Goal: Information Seeking & Learning: Learn about a topic

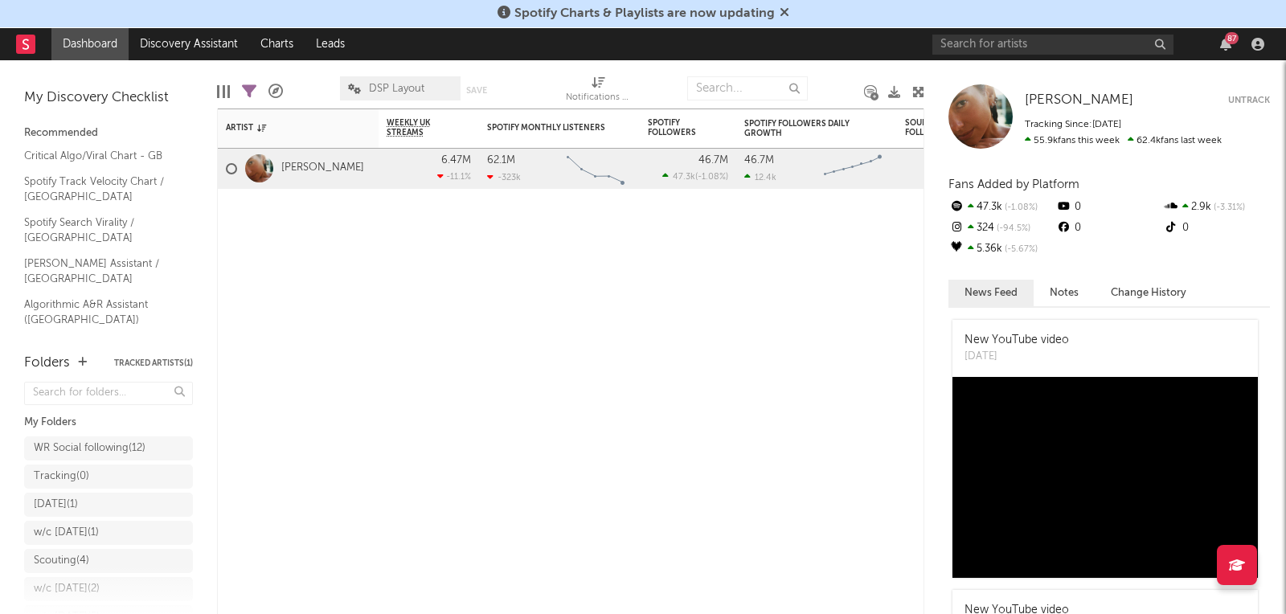
scroll to position [76, 0]
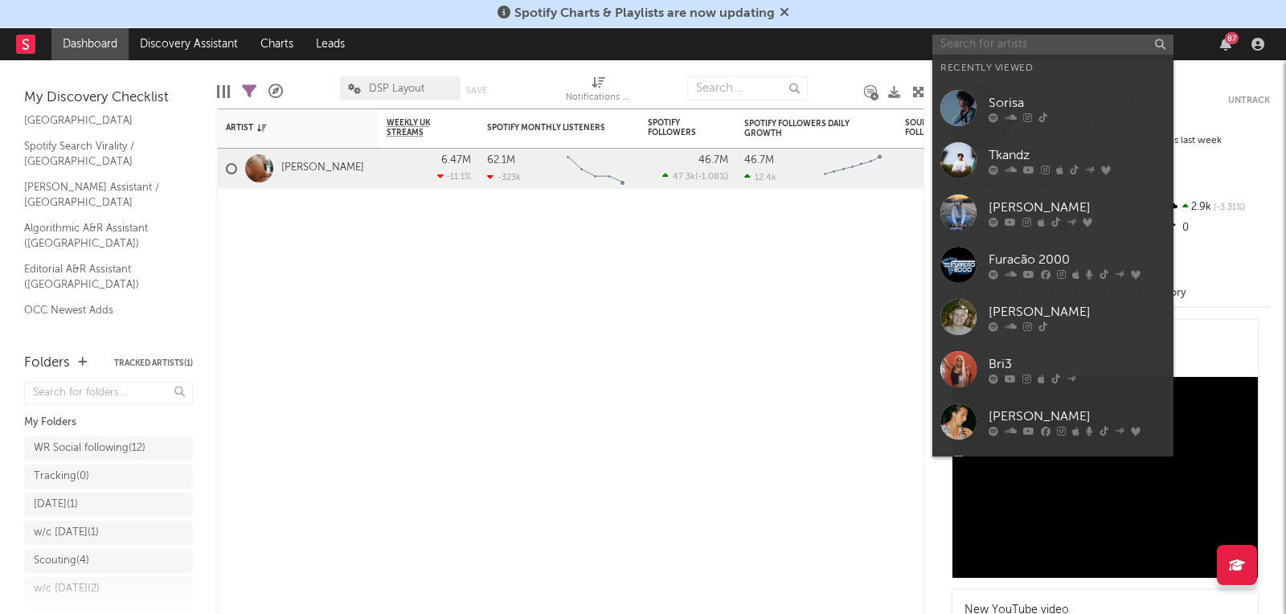
click at [1009, 45] on input "text" at bounding box center [1052, 45] width 241 height 20
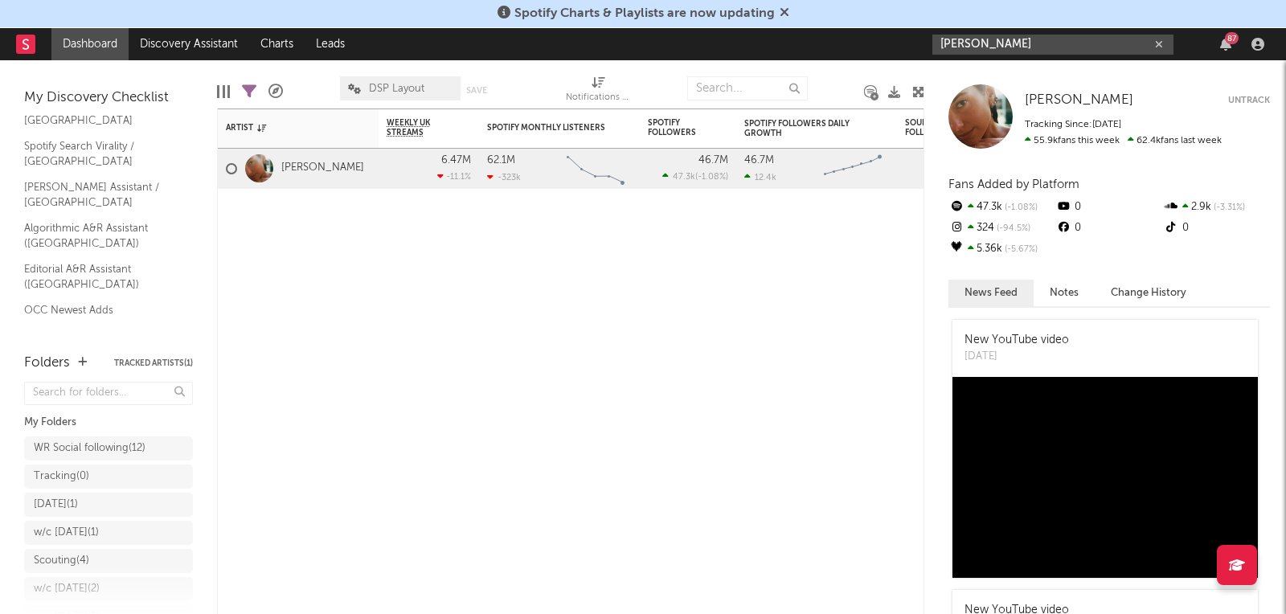
click at [1012, 36] on input "[PERSON_NAME]" at bounding box center [1052, 45] width 241 height 20
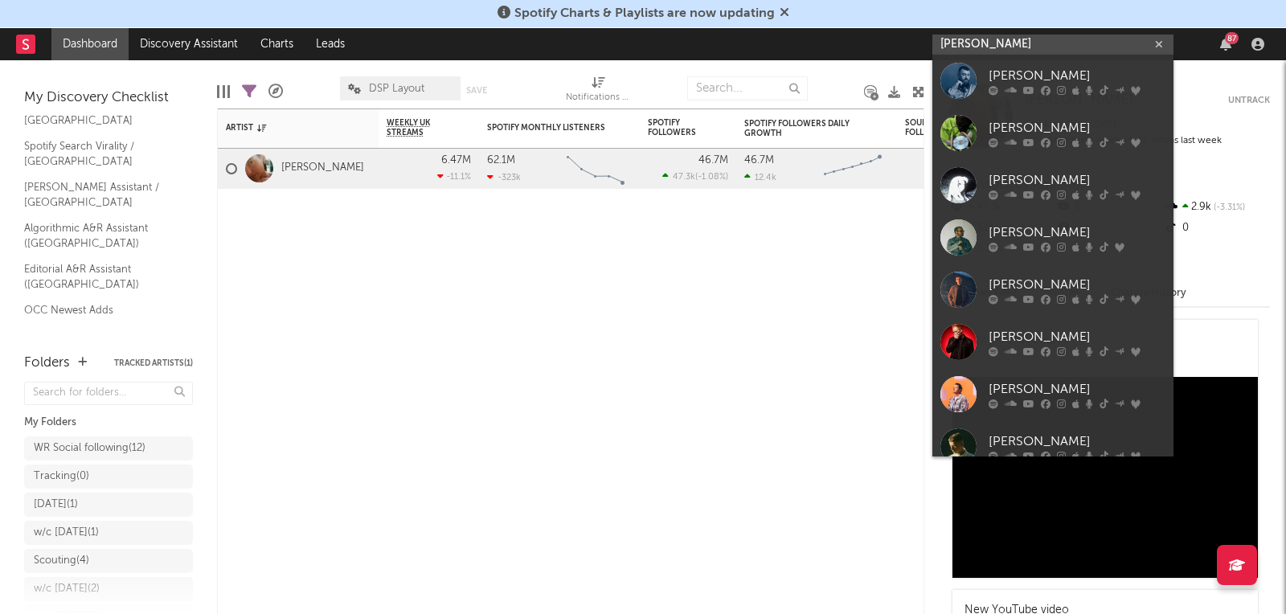
click at [1009, 45] on input "[PERSON_NAME]" at bounding box center [1052, 45] width 241 height 20
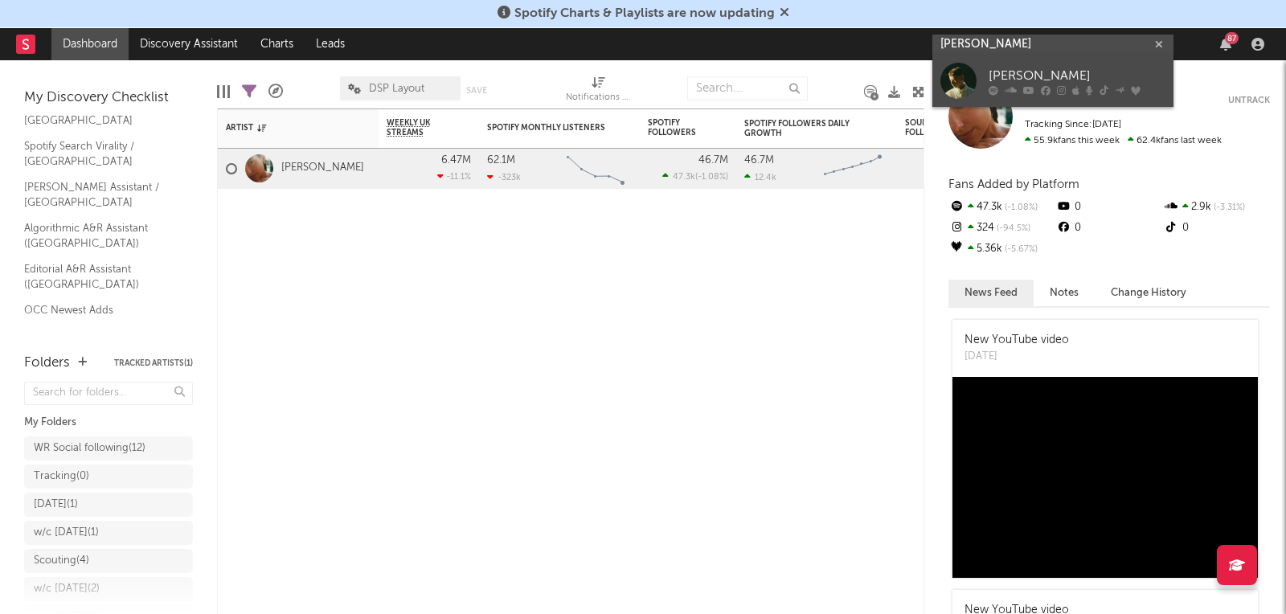
type input "[PERSON_NAME]"
click at [967, 81] on div at bounding box center [958, 81] width 36 height 36
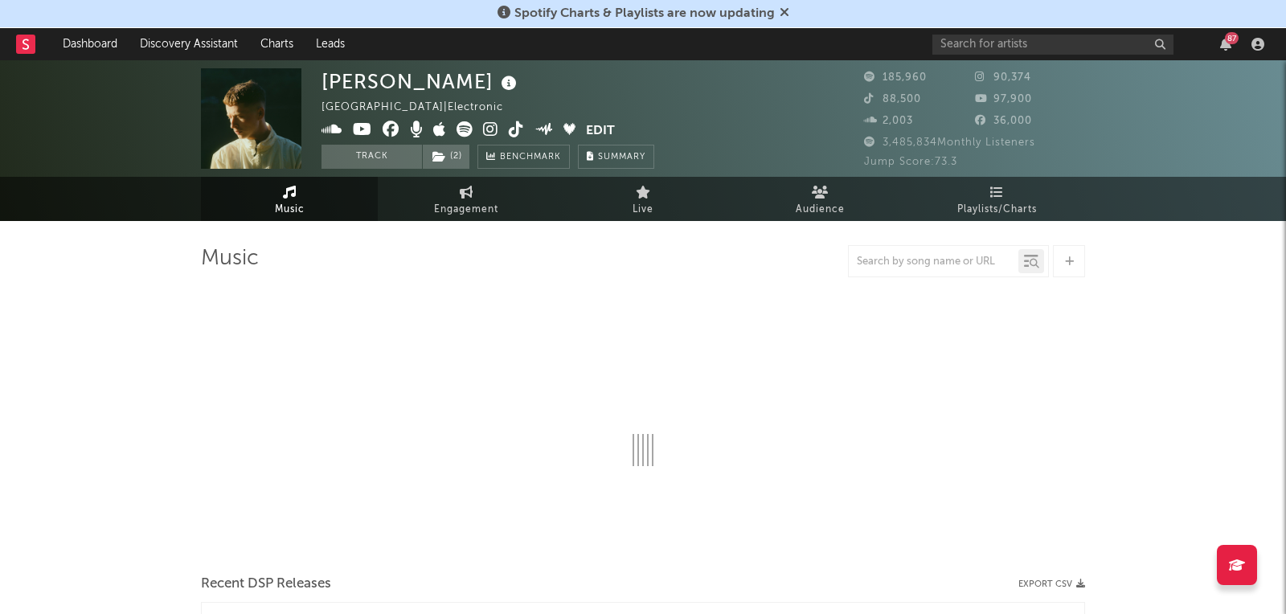
select select "6m"
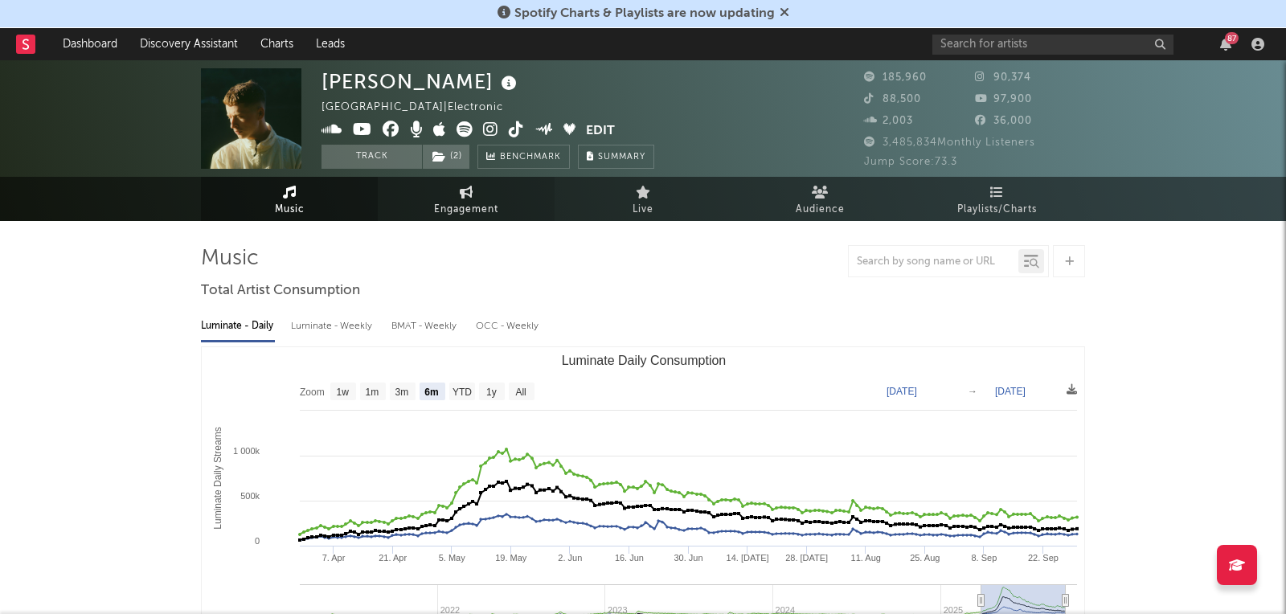
click at [478, 198] on link "Engagement" at bounding box center [466, 199] width 177 height 44
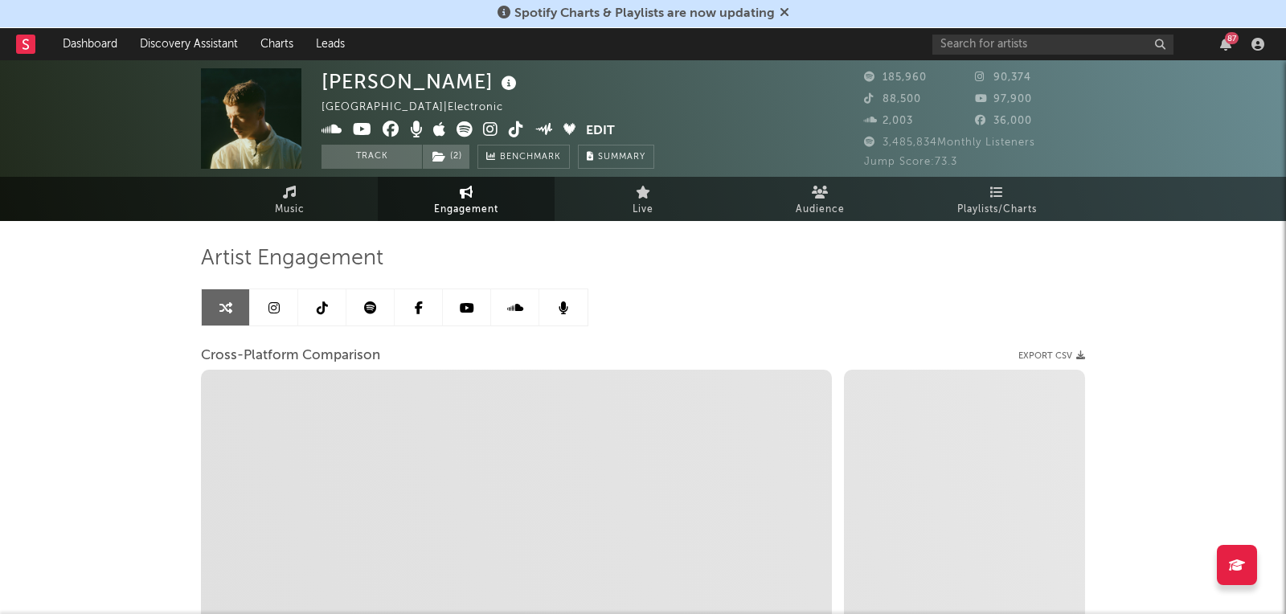
select select "1w"
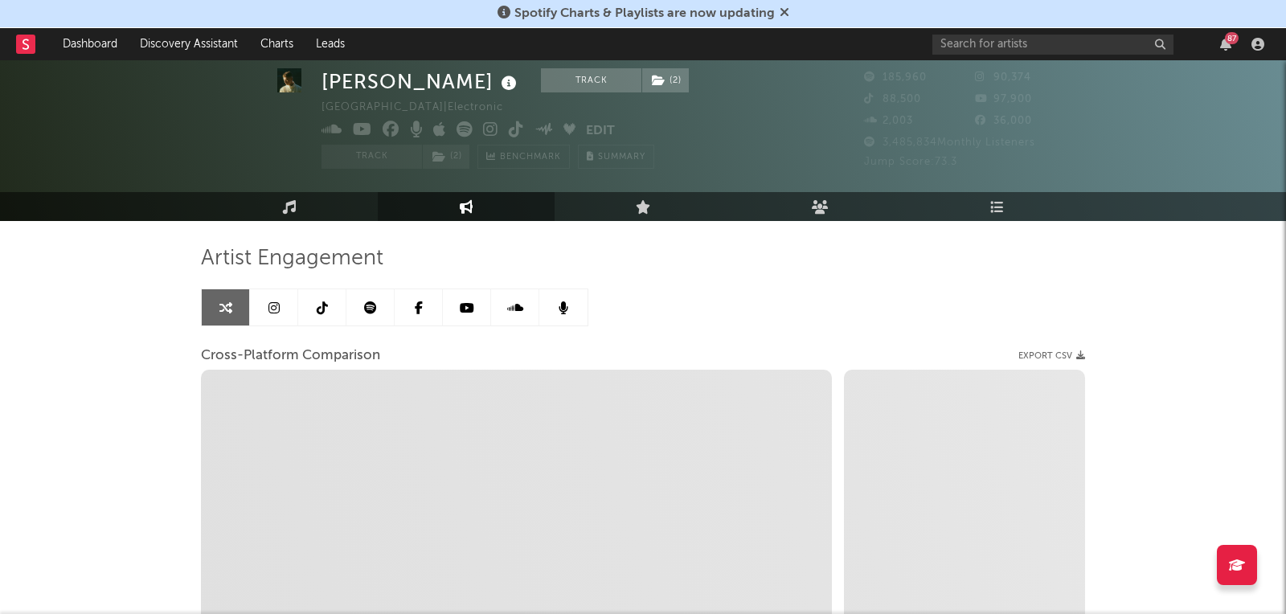
scroll to position [121, 0]
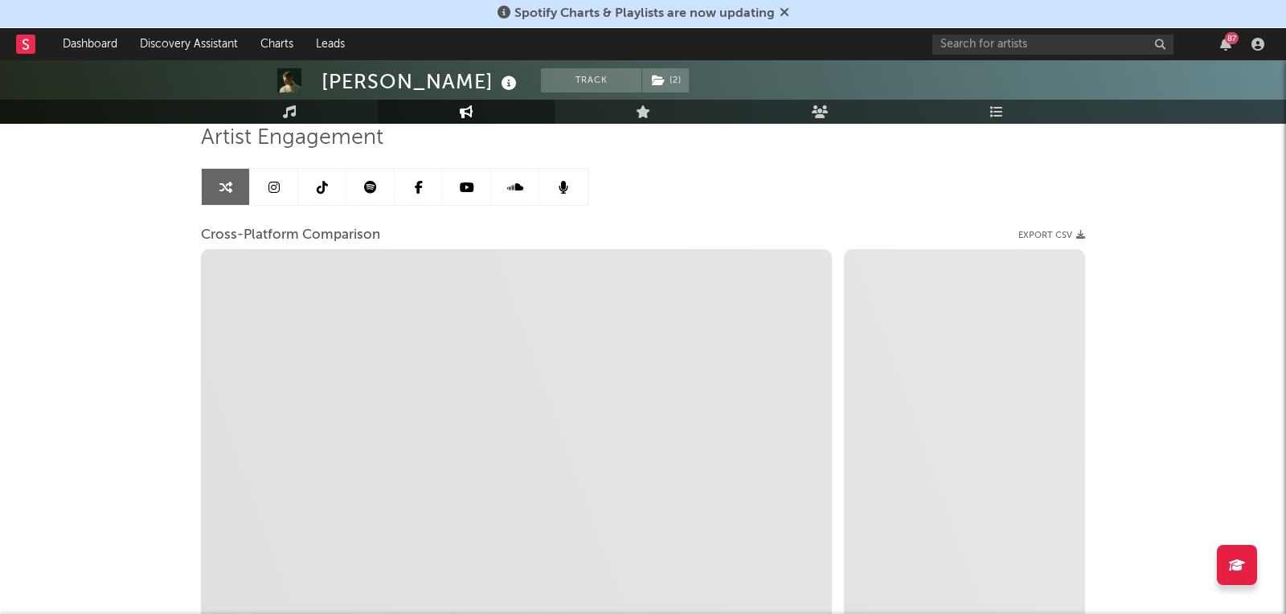
select select "1m"
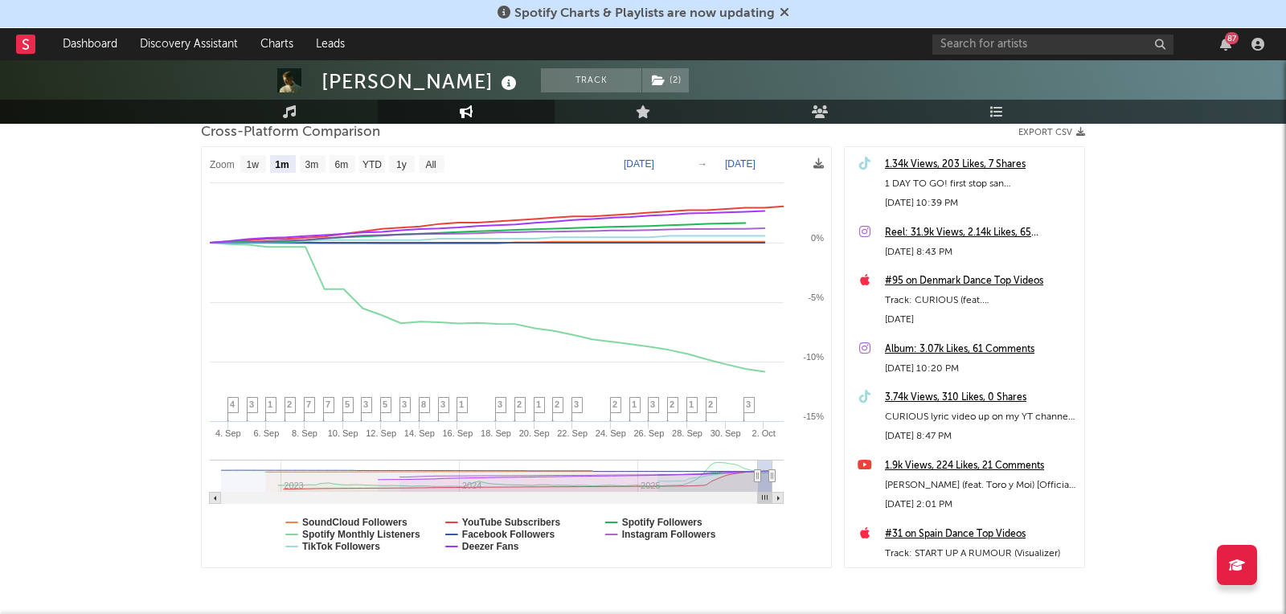
scroll to position [219, 0]
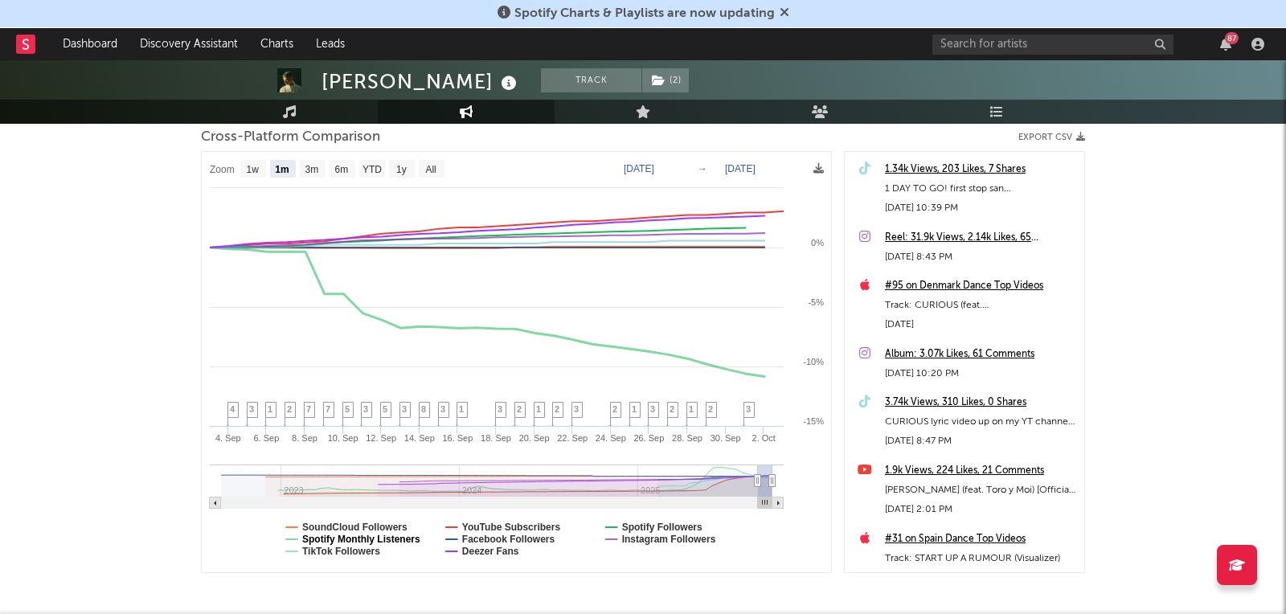
click at [382, 537] on text "Spotify Monthly Listeners" at bounding box center [361, 539] width 118 height 11
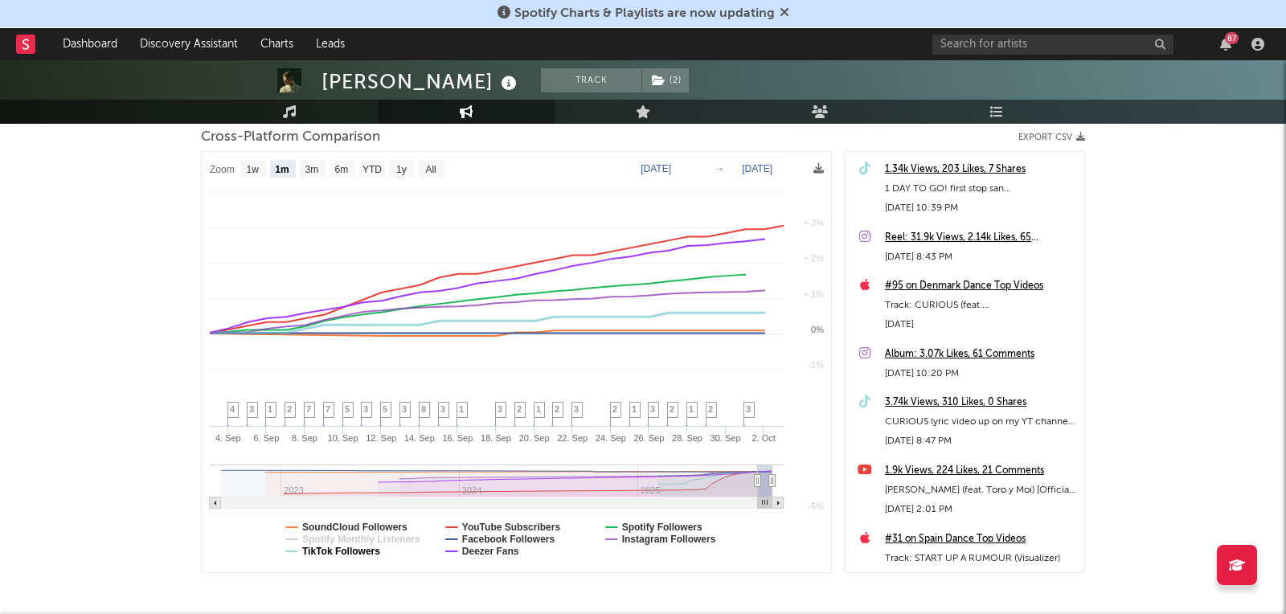
select select "1m"
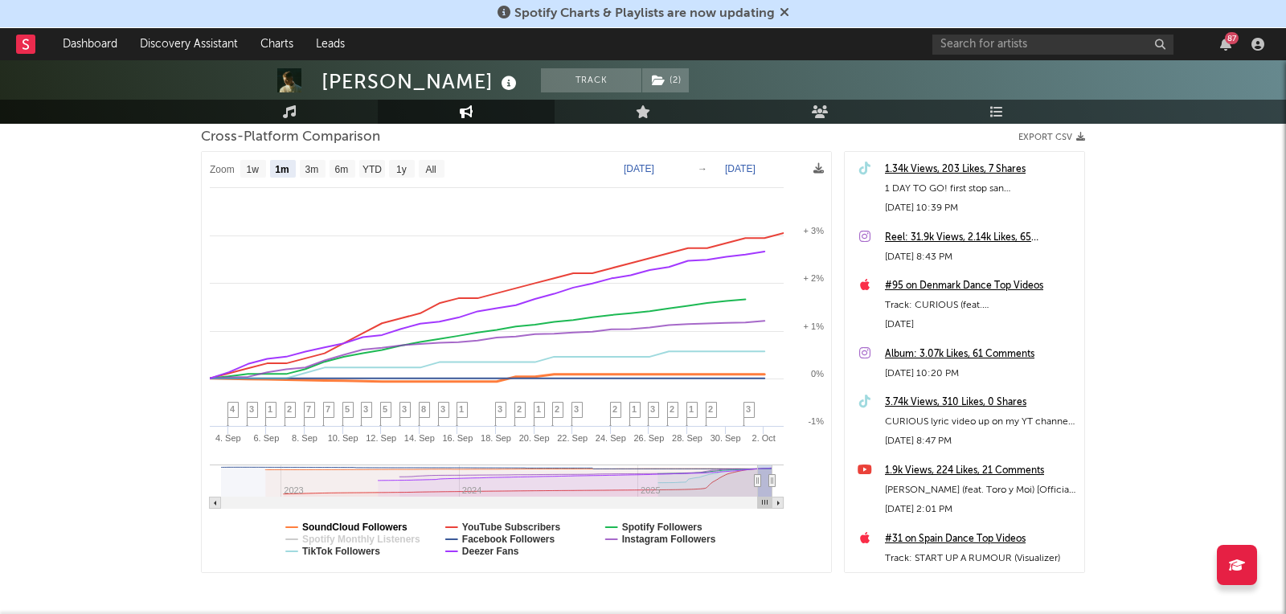
click at [370, 526] on text "SoundCloud Followers" at bounding box center [354, 527] width 105 height 11
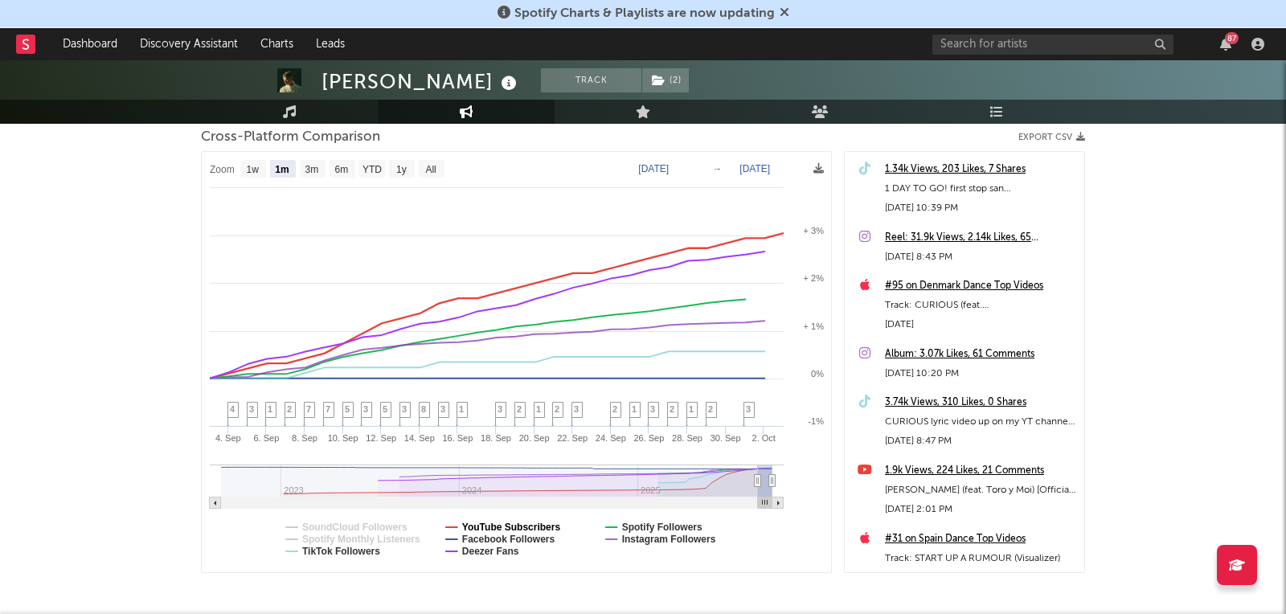
select select "1m"
click at [509, 522] on text "YouTube Subscribers" at bounding box center [511, 527] width 99 height 11
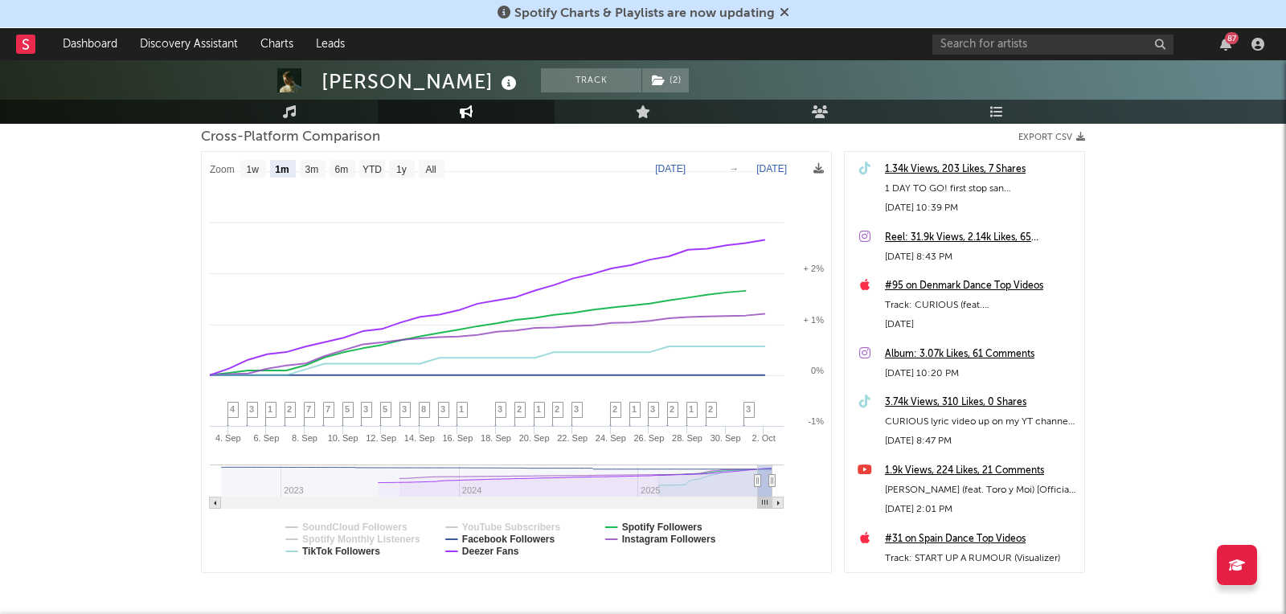
select select "1m"
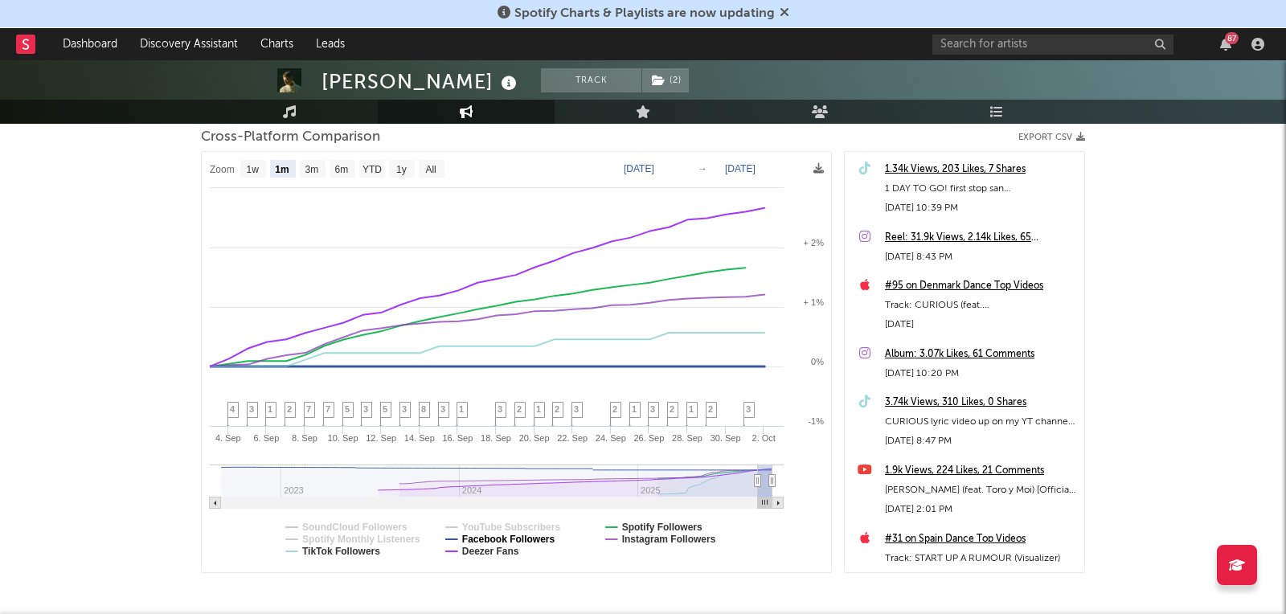
click at [505, 536] on text "Facebook Followers" at bounding box center [508, 539] width 93 height 11
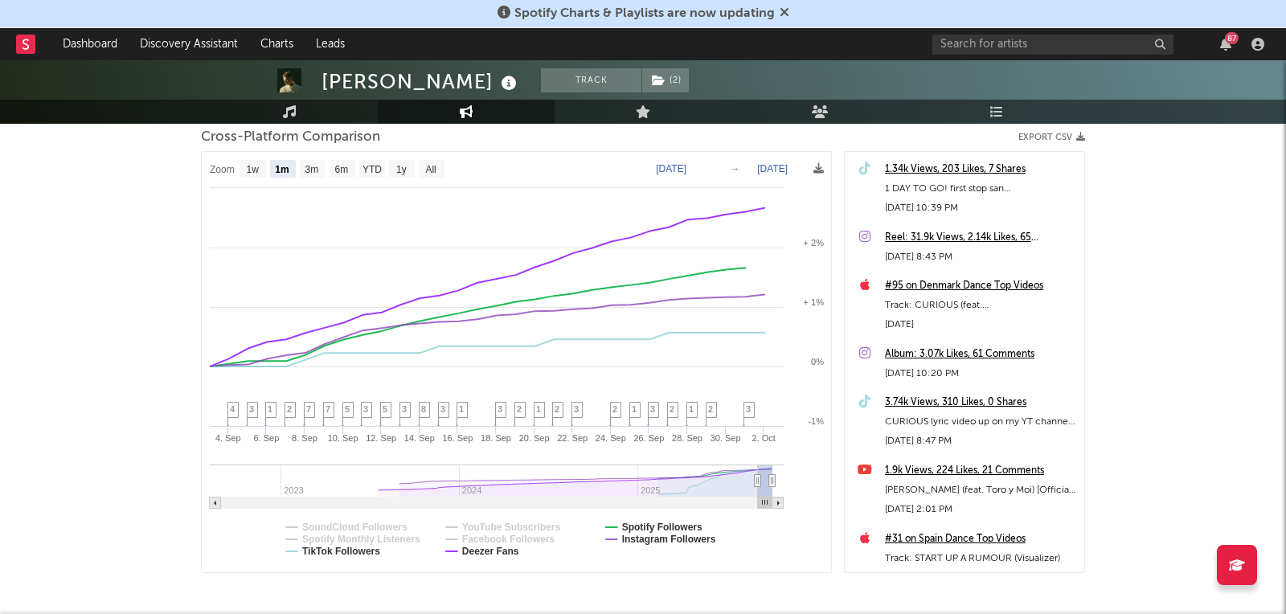
select select "1m"
click at [501, 550] on text "Deezer Fans" at bounding box center [490, 551] width 57 height 11
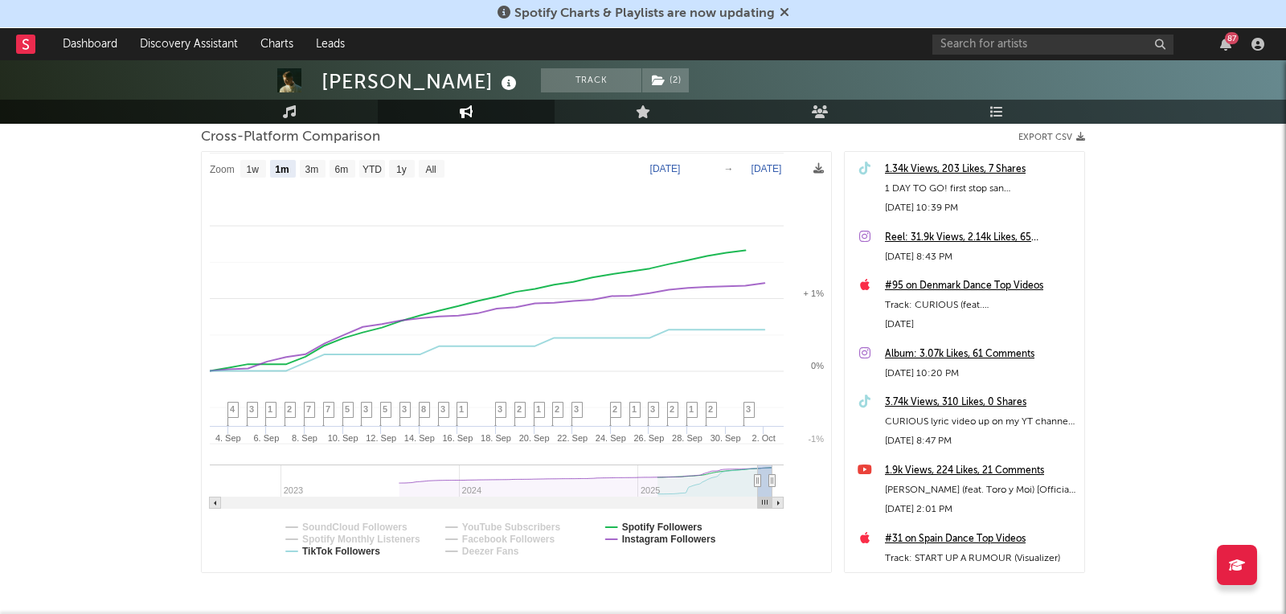
select select "1m"
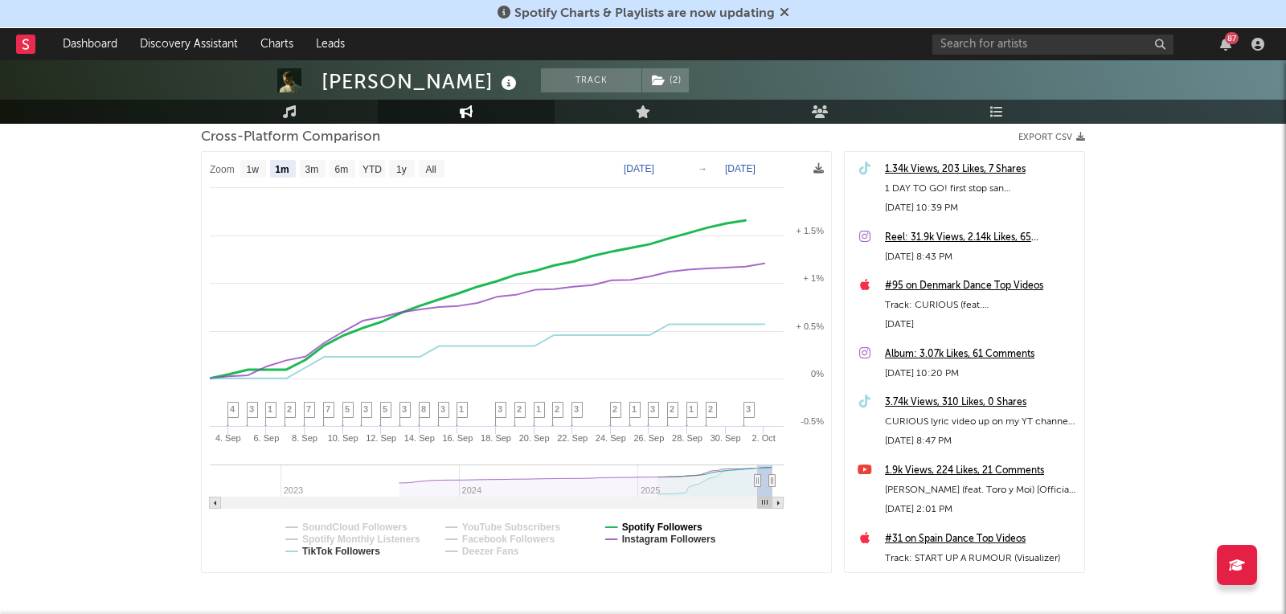
click at [641, 522] on text "Spotify Followers" at bounding box center [662, 527] width 80 height 11
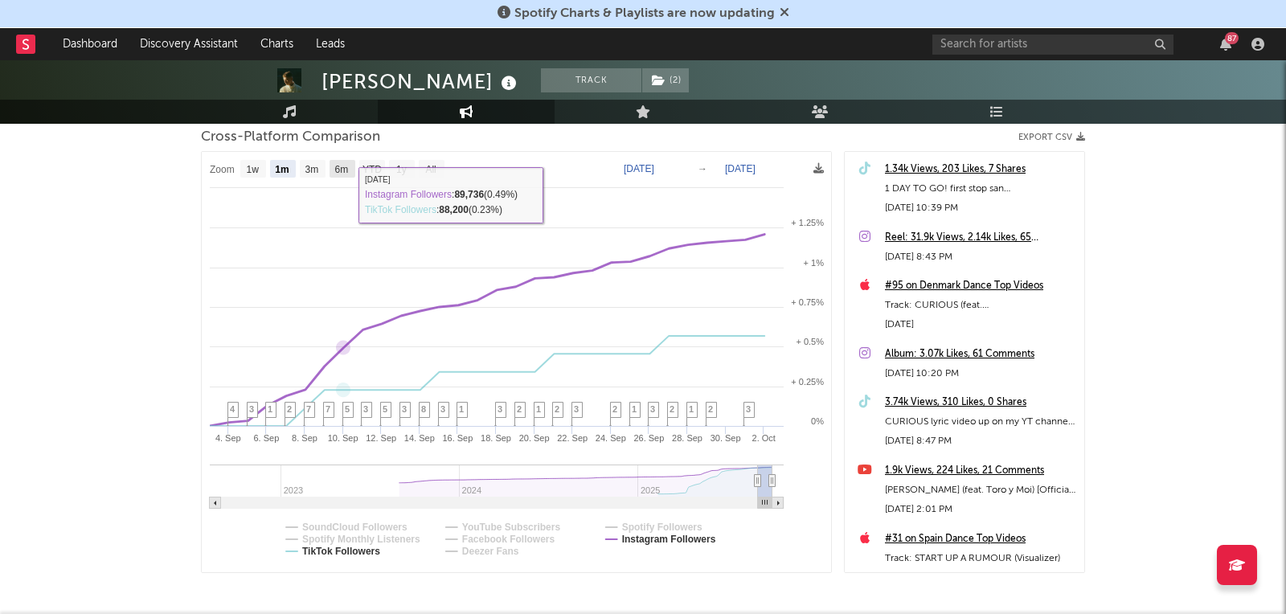
click at [344, 170] on text "6m" at bounding box center [342, 169] width 14 height 11
select select "6m"
type input "[DATE]"
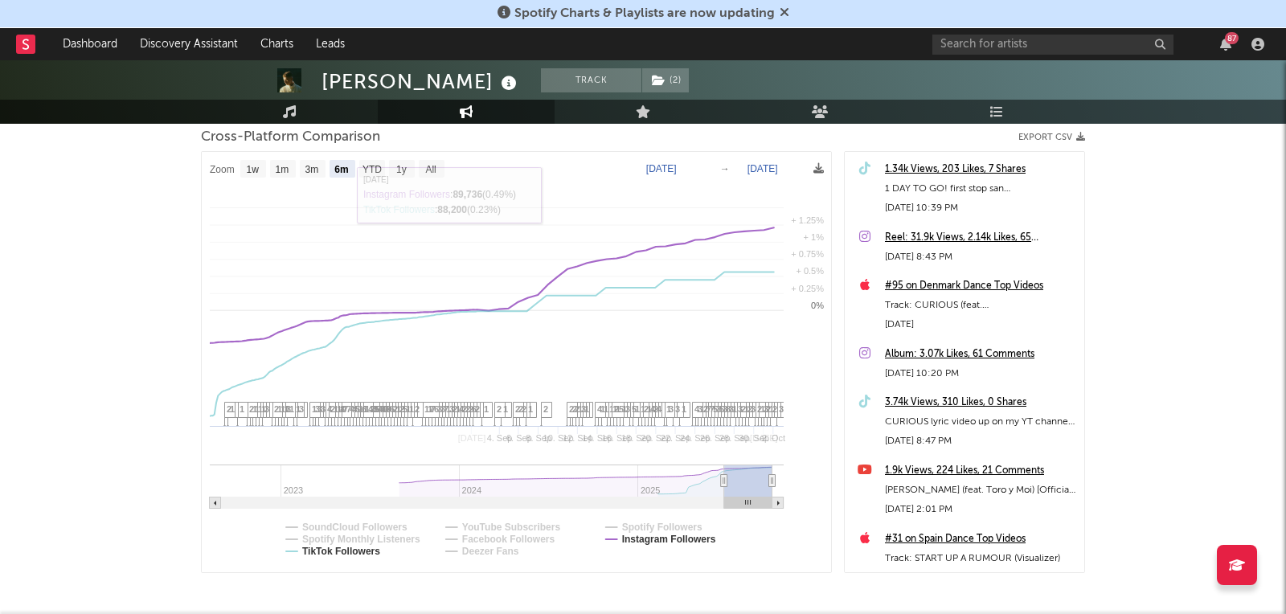
select select "6m"
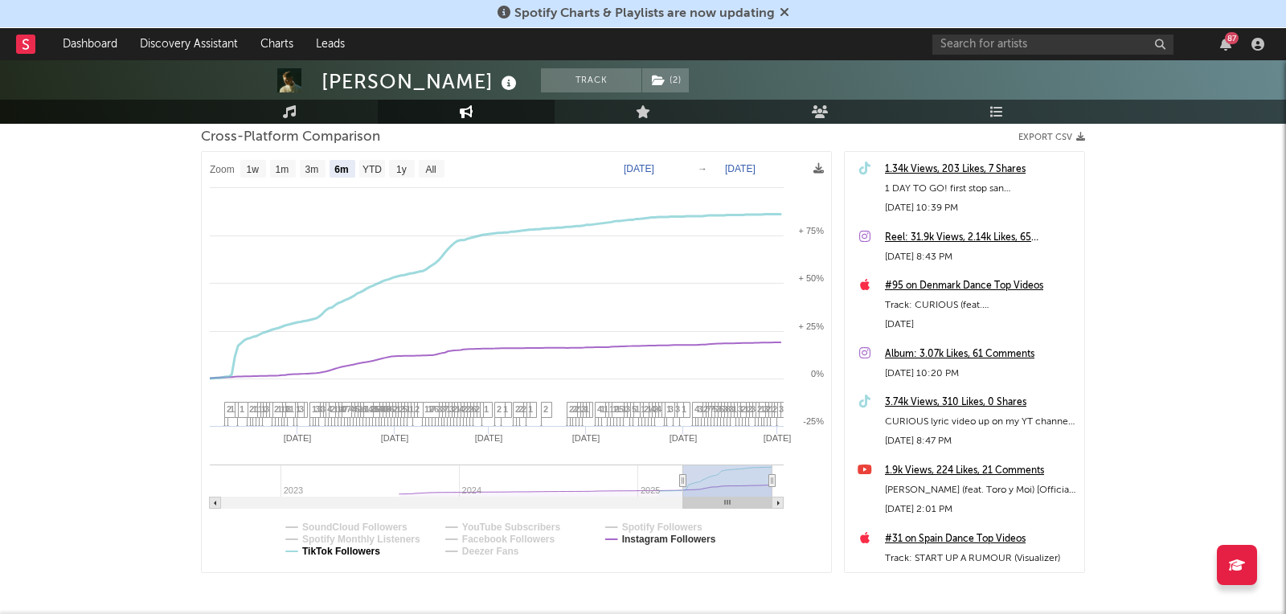
click at [350, 550] on text "TikTok Followers" at bounding box center [341, 551] width 78 height 11
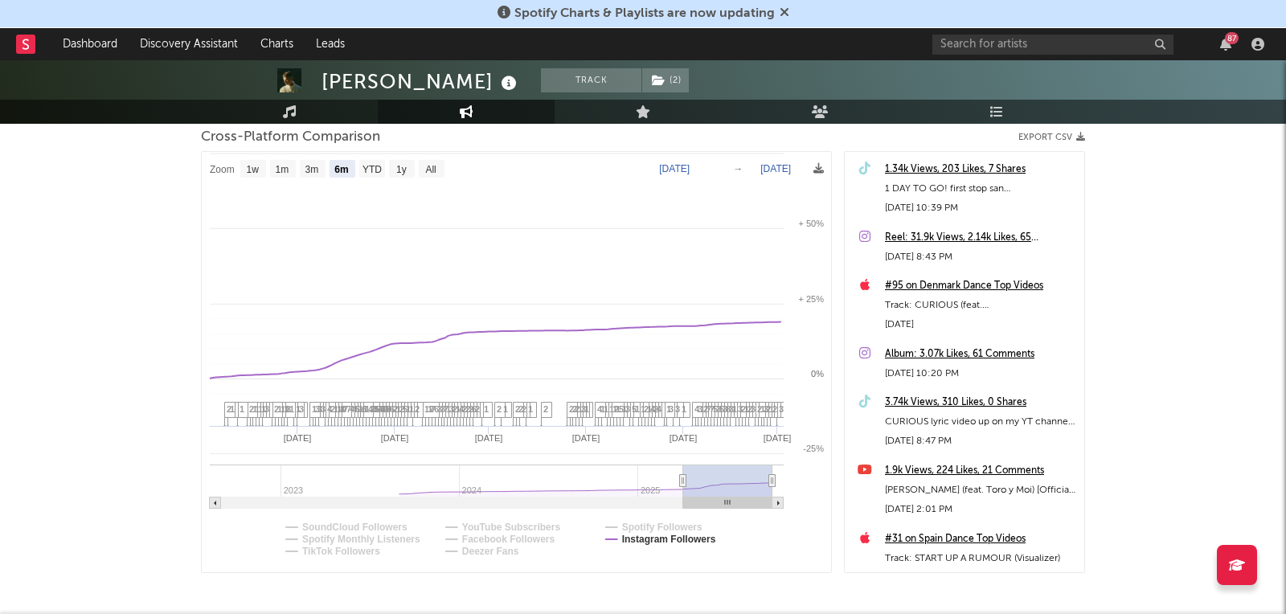
select select "6m"
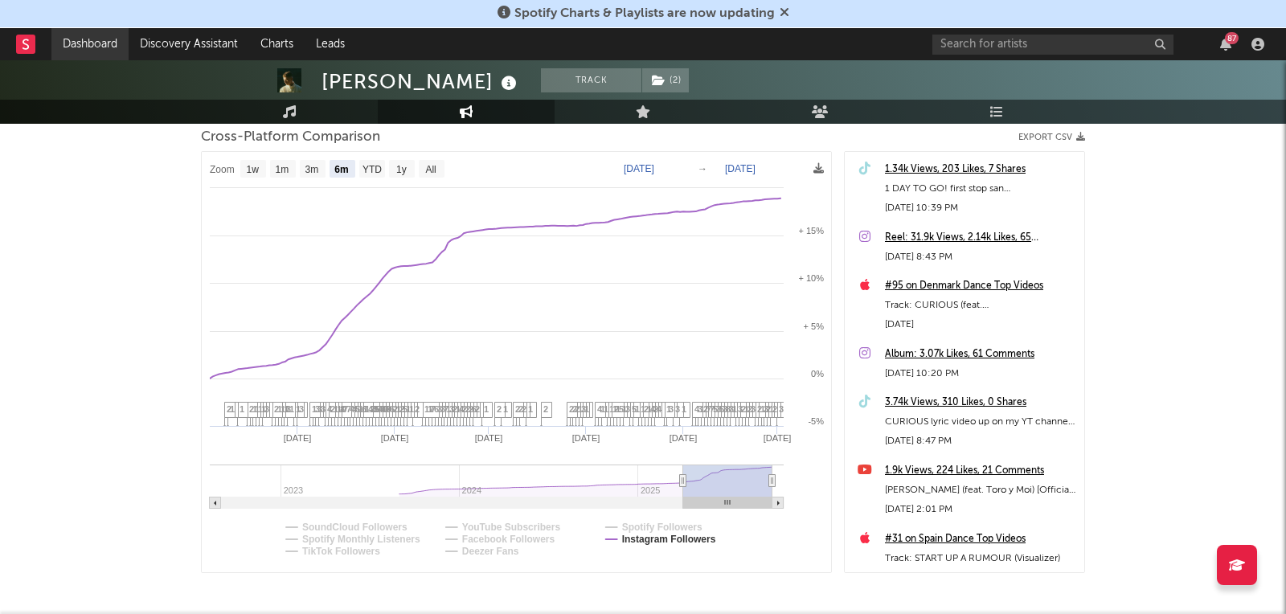
click at [75, 40] on link "Dashboard" at bounding box center [89, 44] width 77 height 32
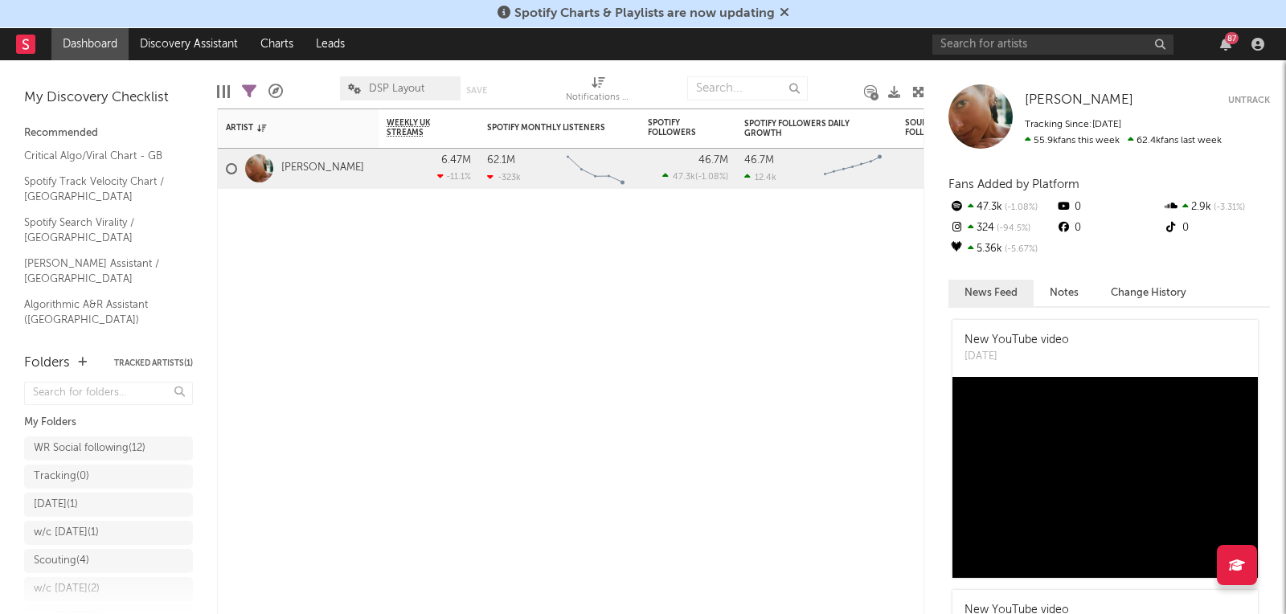
click at [788, 17] on div "Spotify Charts & Playlists are now updating" at bounding box center [643, 14] width 1286 height 28
click at [779, 11] on icon at bounding box center [784, 12] width 10 height 13
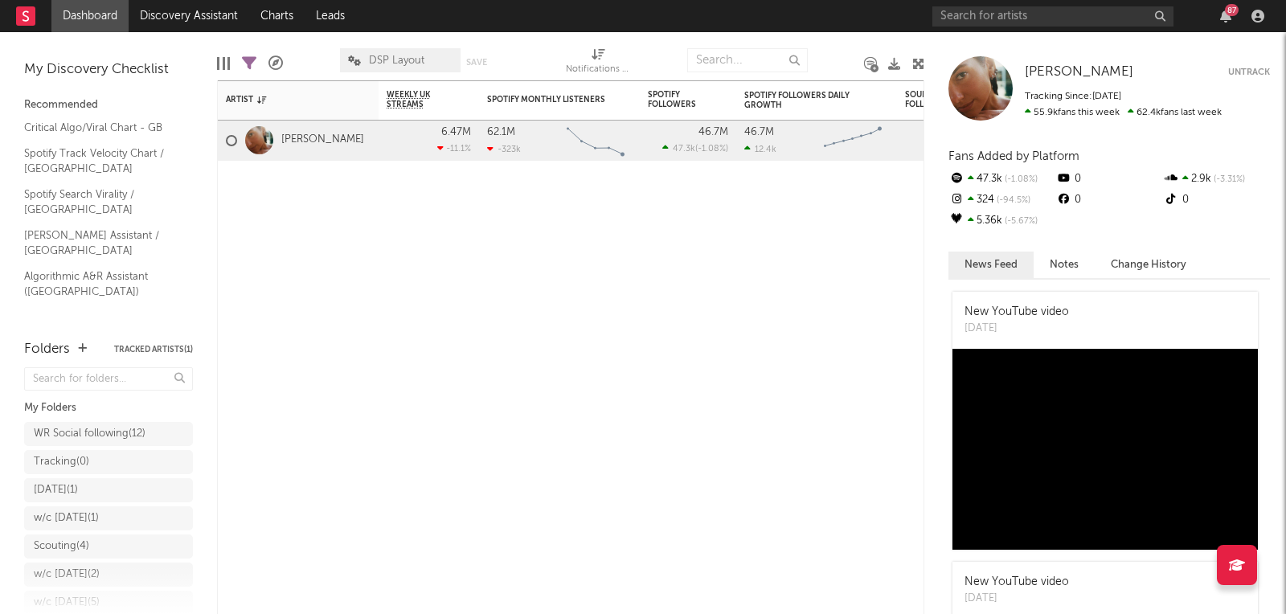
click at [967, 27] on div "87" at bounding box center [1100, 16] width 337 height 32
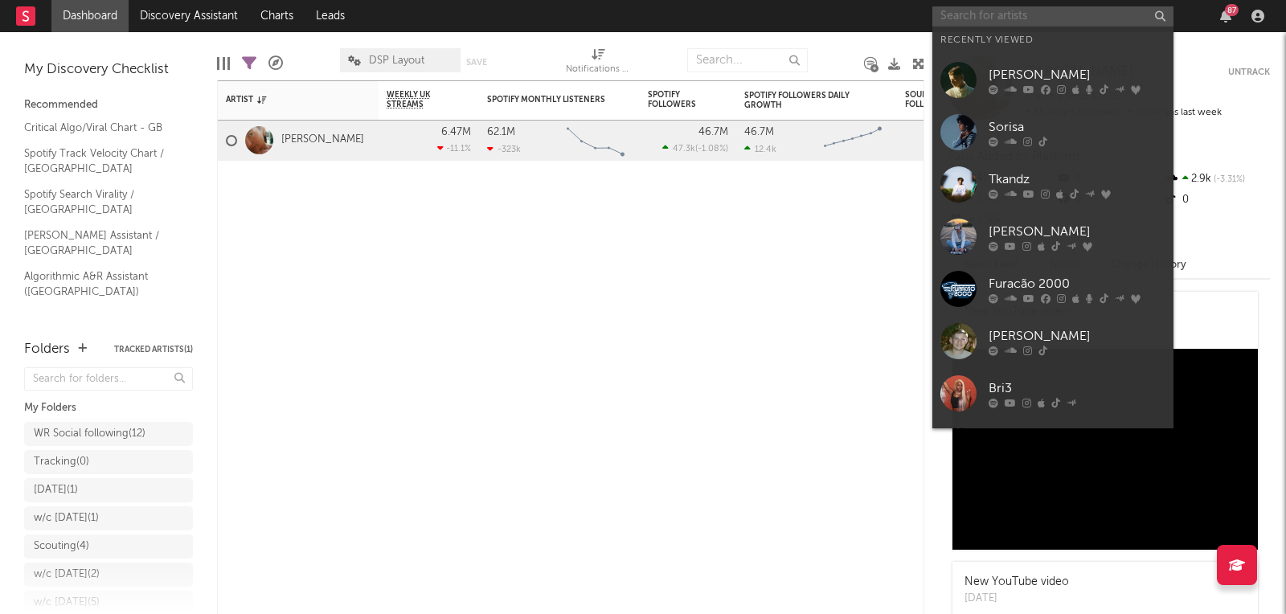
click at [971, 14] on input "text" at bounding box center [1052, 16] width 241 height 20
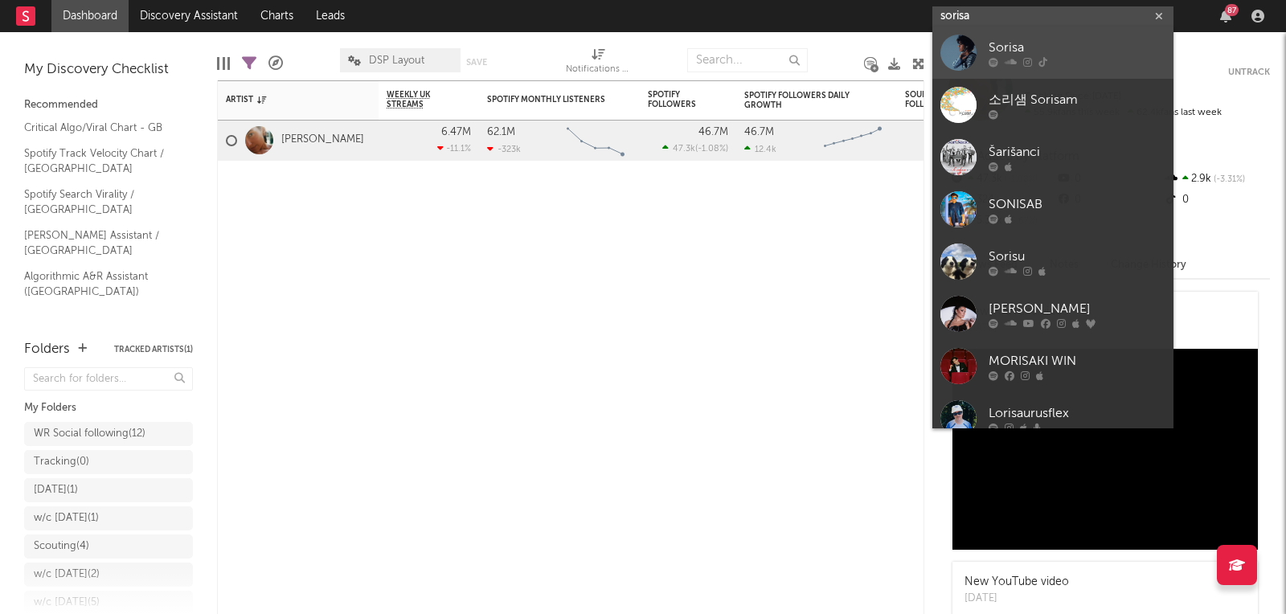
type input "sorisa"
click at [960, 56] on div at bounding box center [958, 53] width 36 height 36
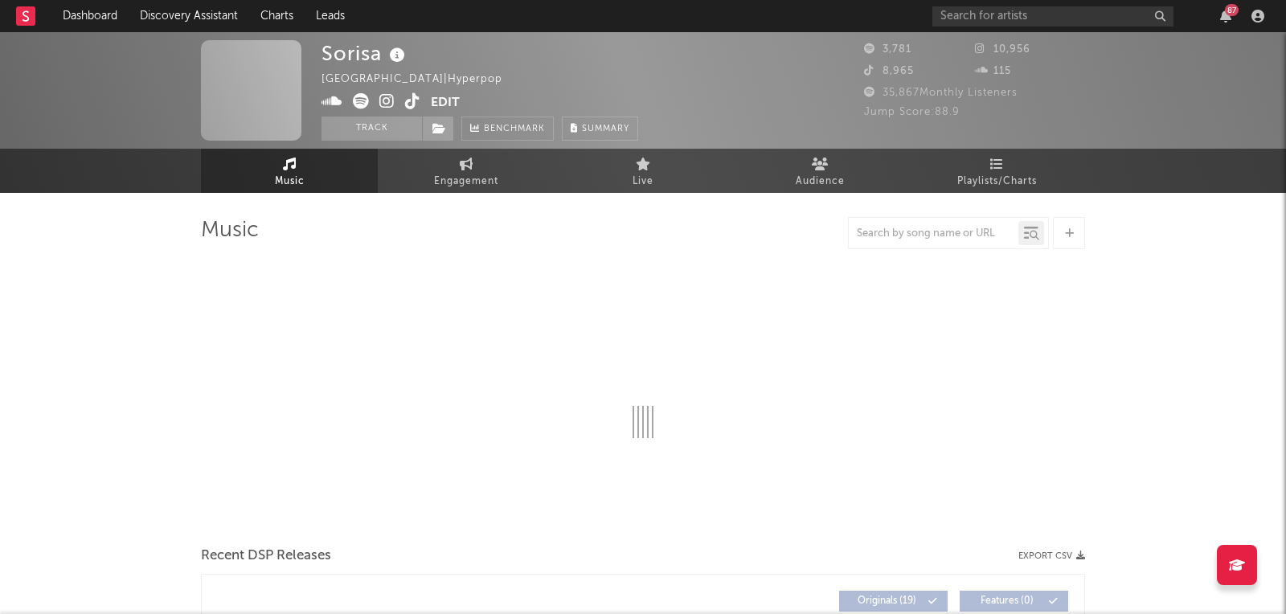
select select "1w"
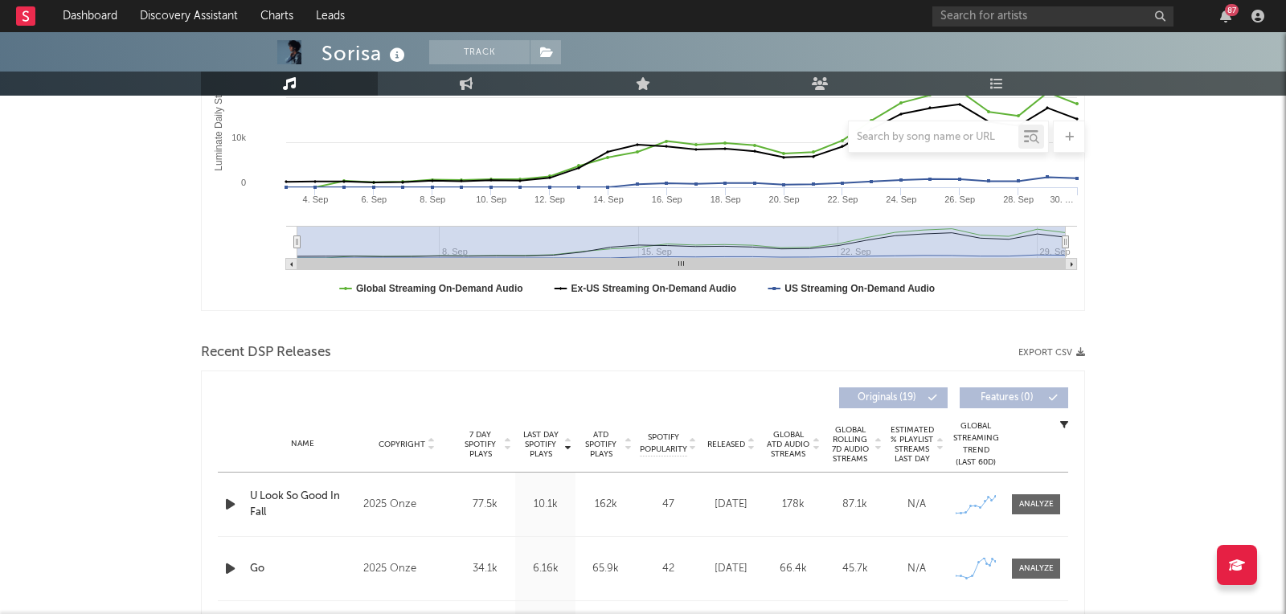
scroll to position [438, 0]
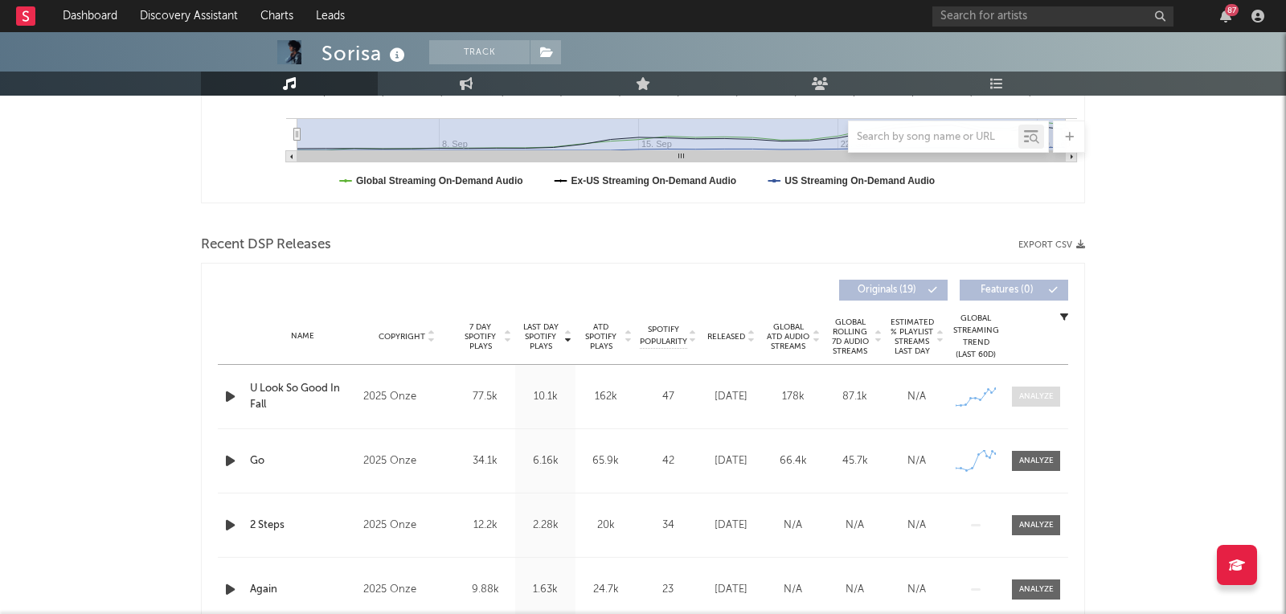
click at [1050, 399] on div at bounding box center [1036, 397] width 35 height 12
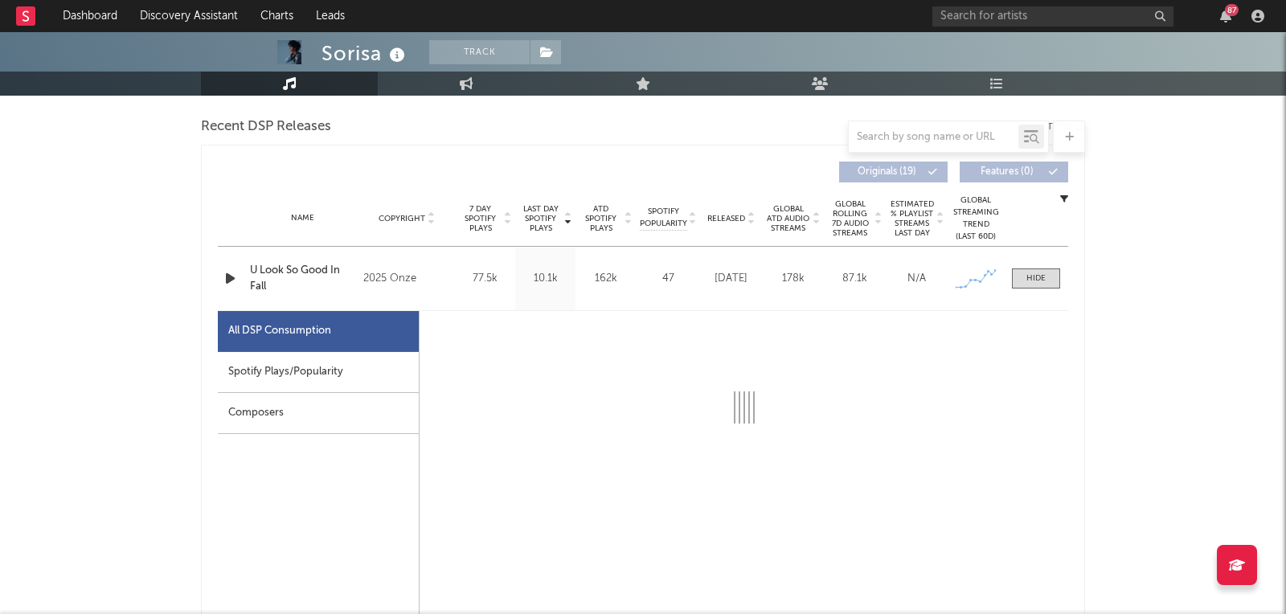
scroll to position [647, 0]
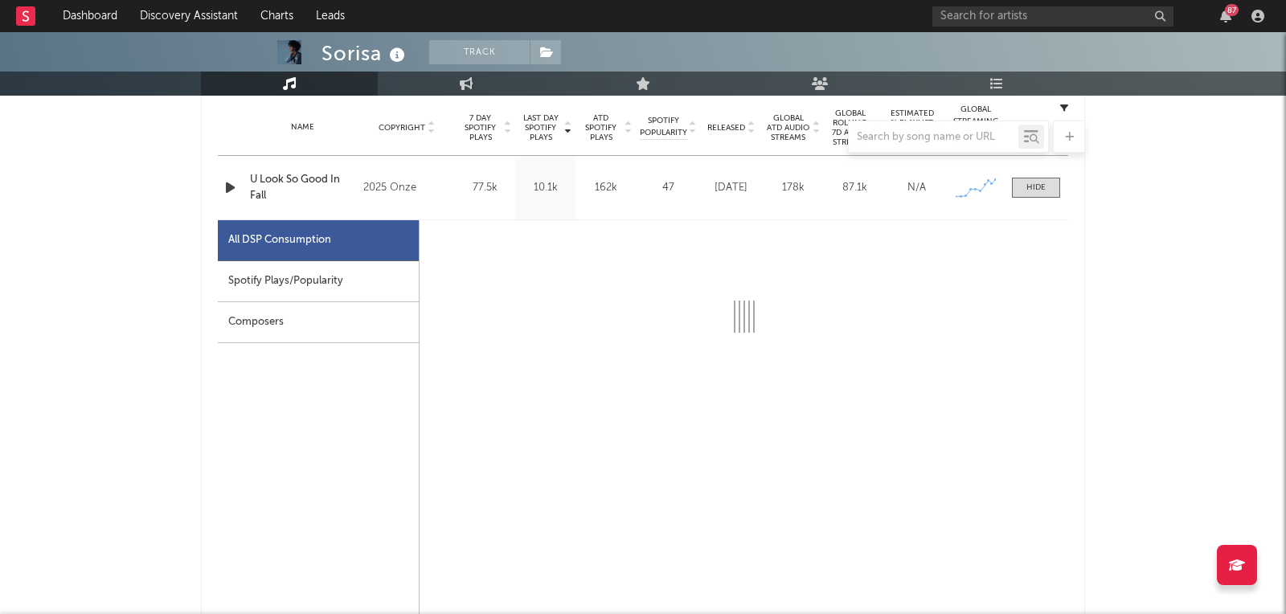
select select "1w"
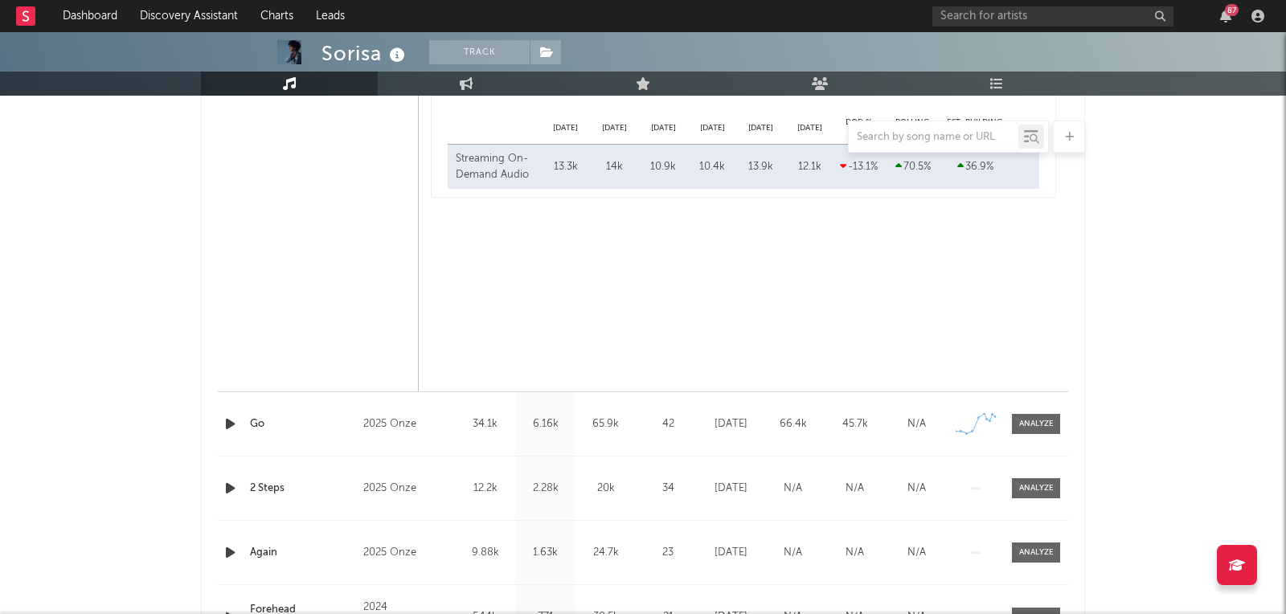
scroll to position [1577, 0]
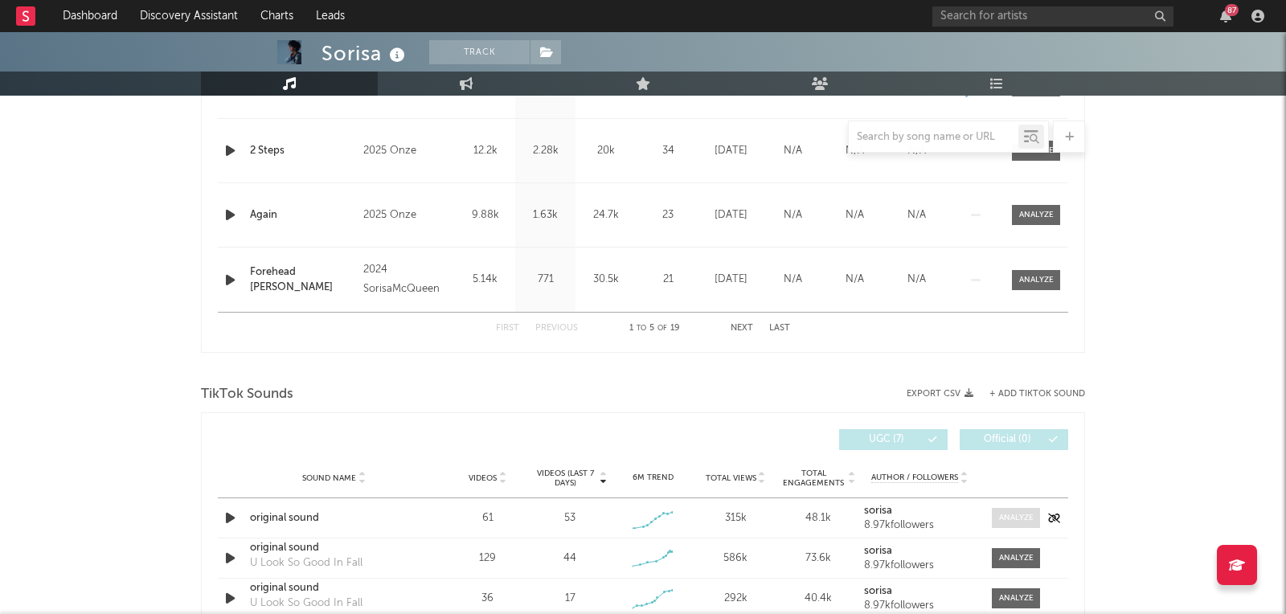
click at [1021, 508] on span at bounding box center [1016, 518] width 48 height 20
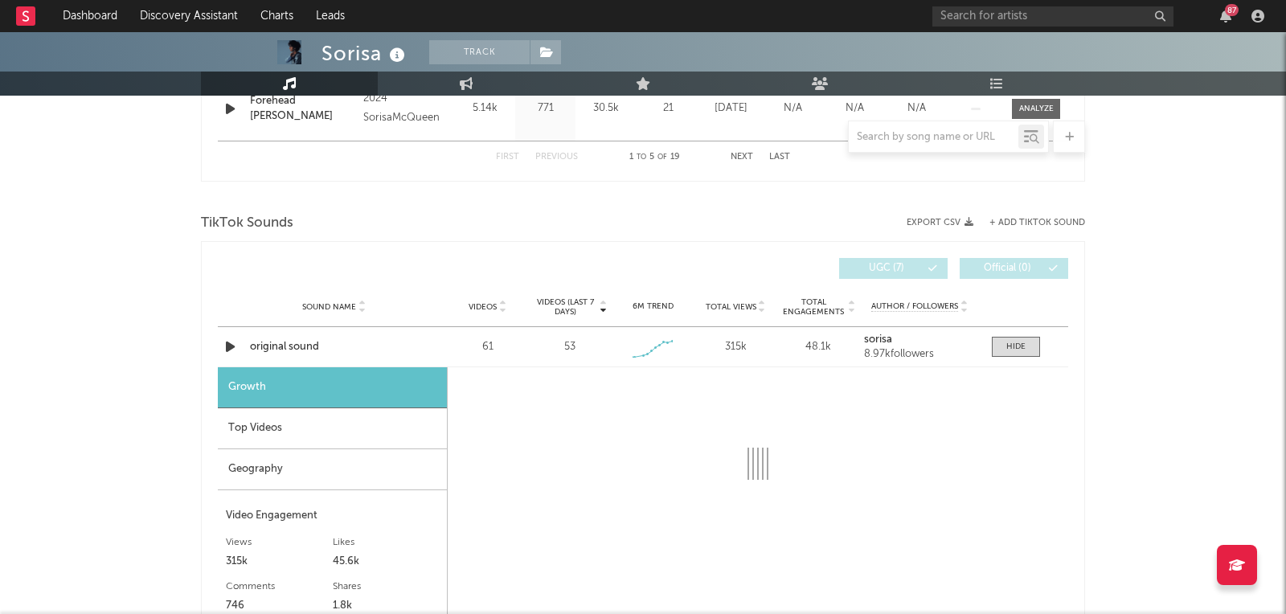
scroll to position [1910, 0]
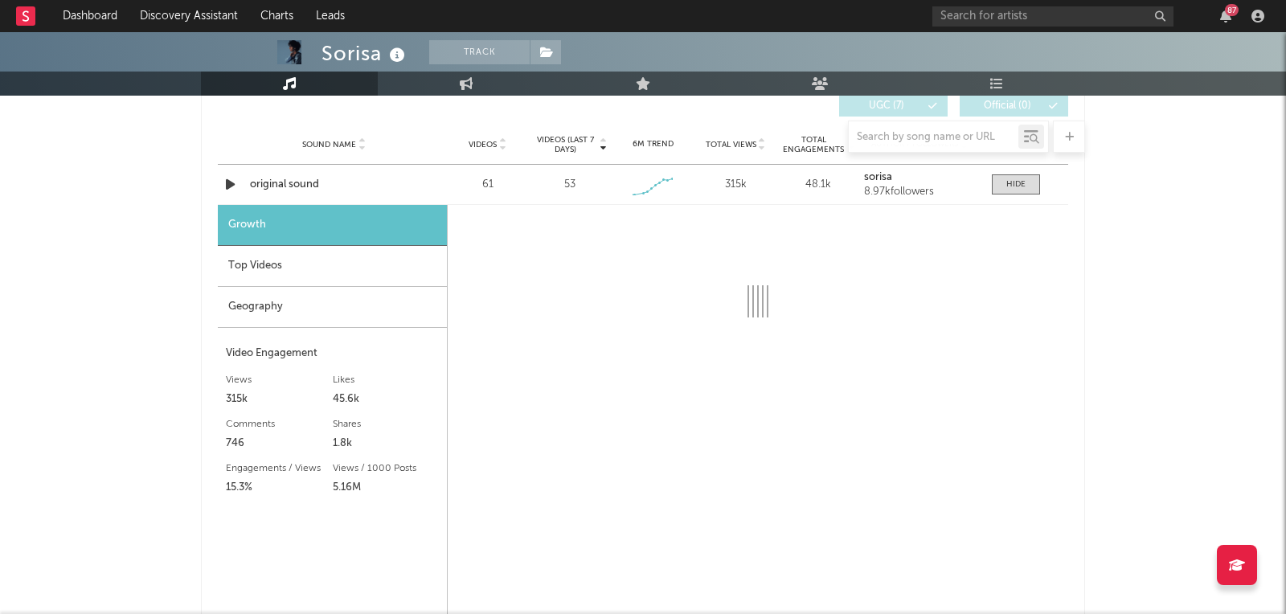
click at [334, 275] on div "Top Videos" at bounding box center [332, 266] width 229 height 41
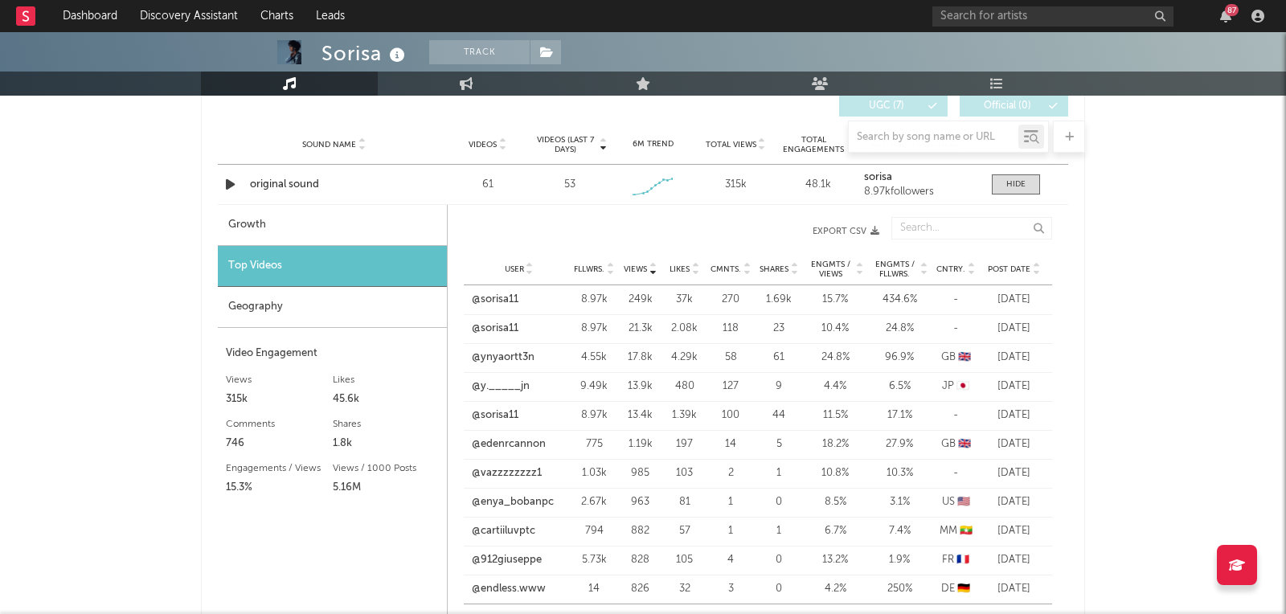
click at [342, 229] on div "Growth" at bounding box center [332, 225] width 229 height 41
select select "1w"
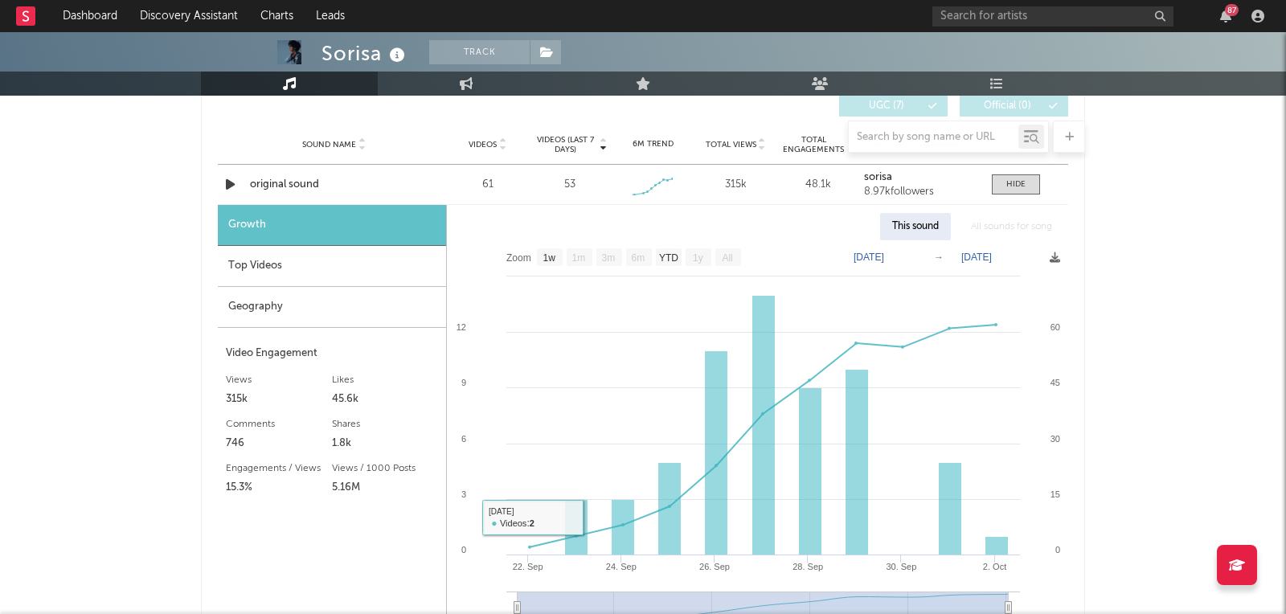
click at [325, 266] on div "Top Videos" at bounding box center [332, 266] width 228 height 41
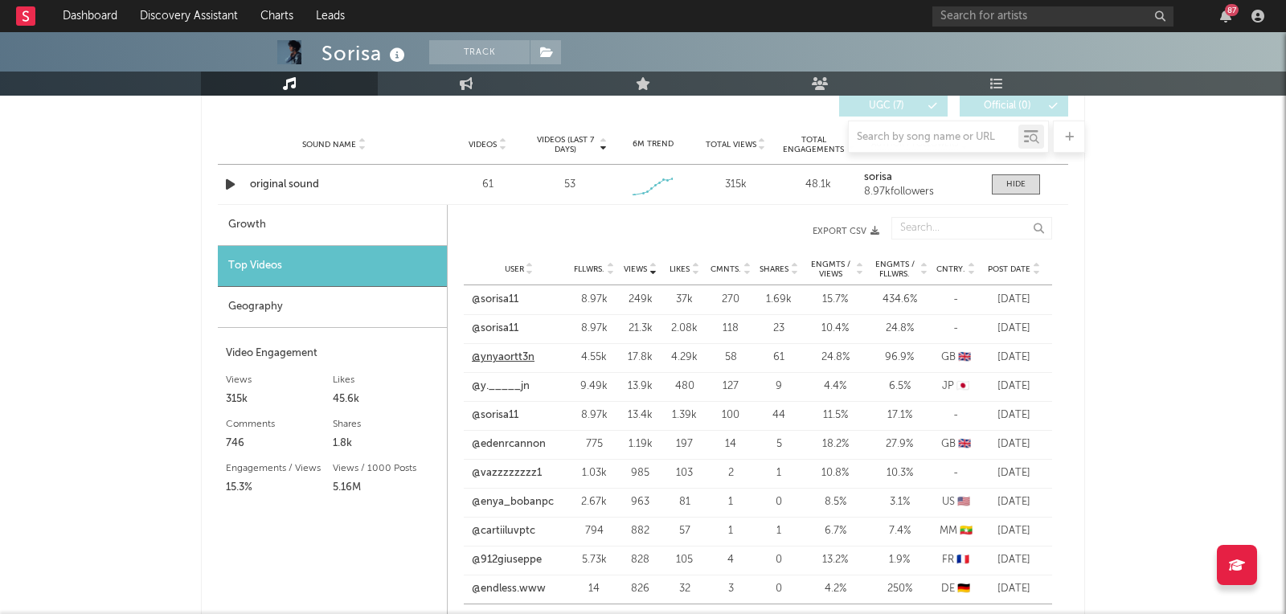
click at [510, 359] on link "@ynyaortt3n" at bounding box center [503, 358] width 63 height 16
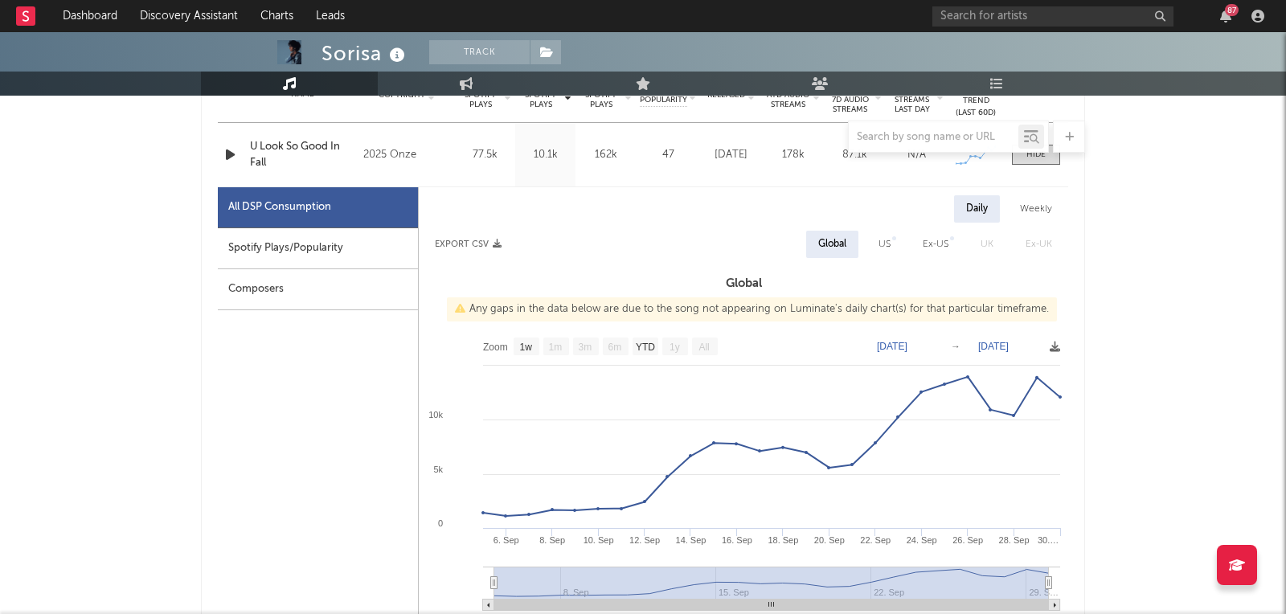
scroll to position [0, 0]
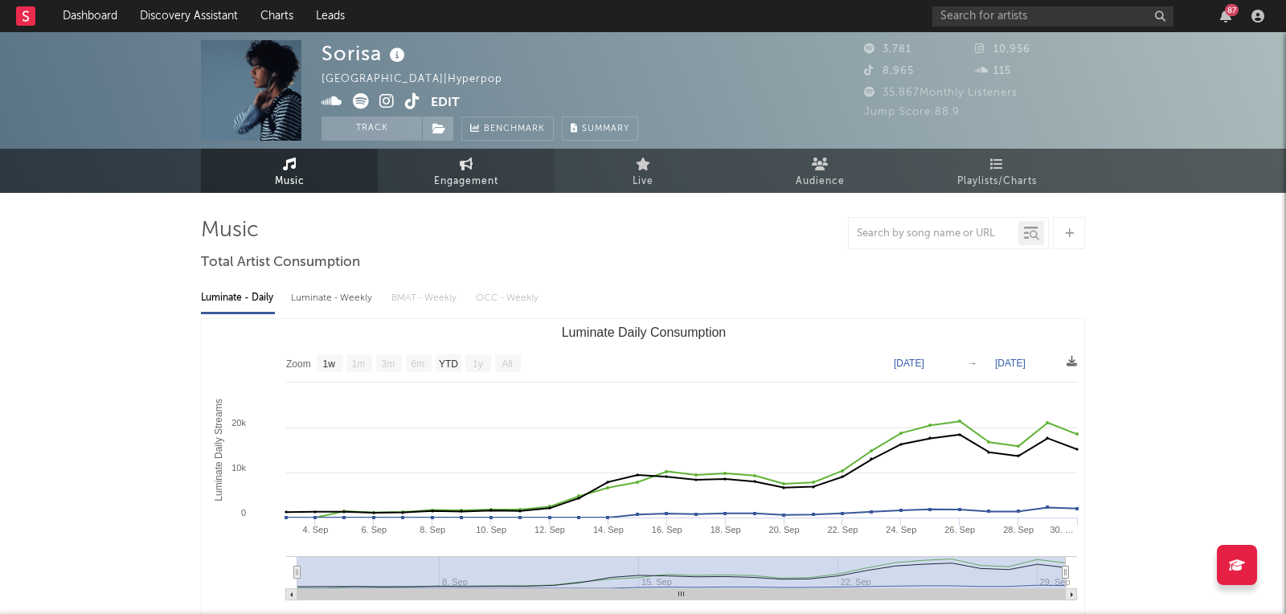
click at [472, 186] on span "Engagement" at bounding box center [466, 181] width 64 height 19
select select "1w"
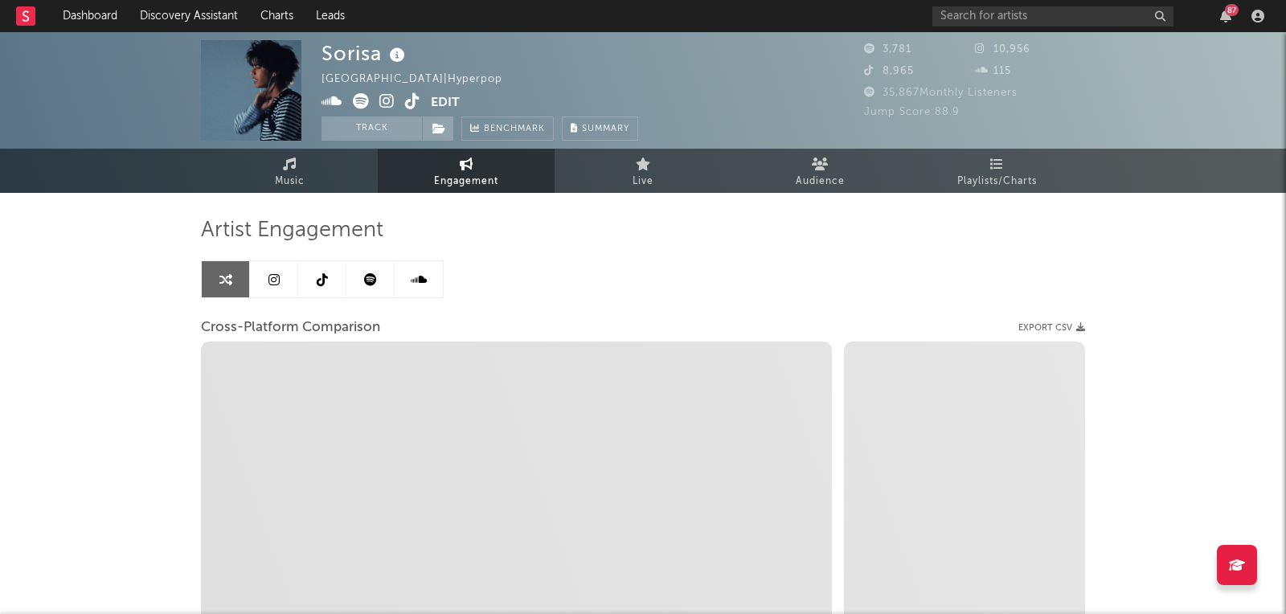
select select "1m"
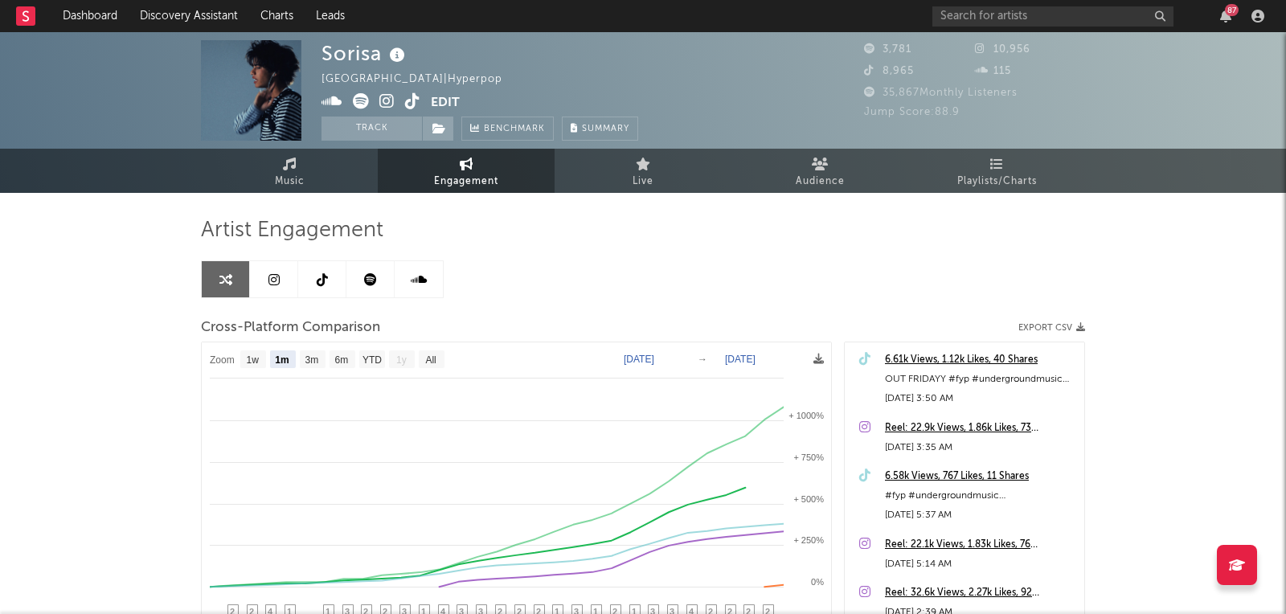
scroll to position [18, 0]
